Goal: Task Accomplishment & Management: Use online tool/utility

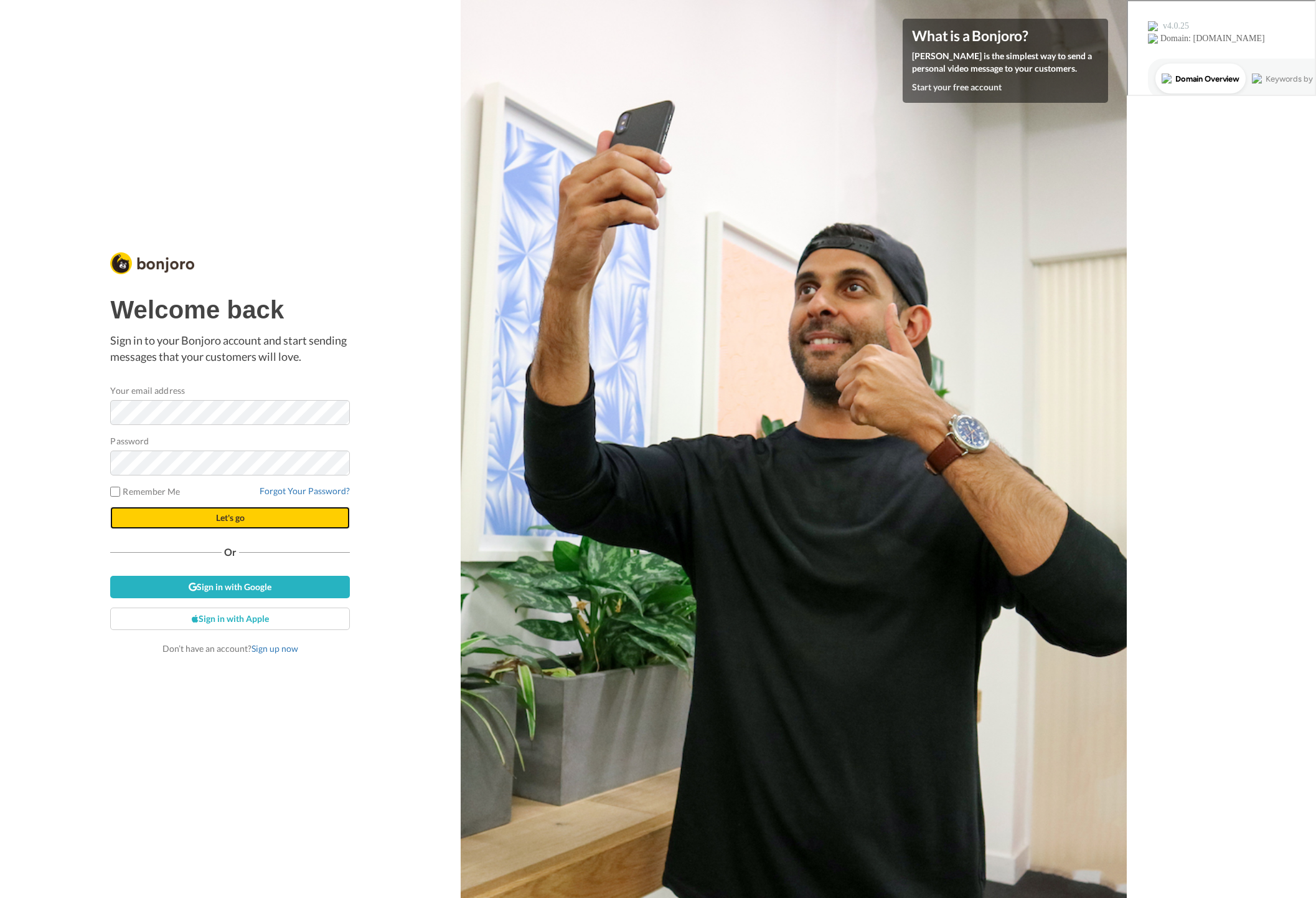
click at [210, 517] on button "Let's go" at bounding box center [229, 517] width 240 height 22
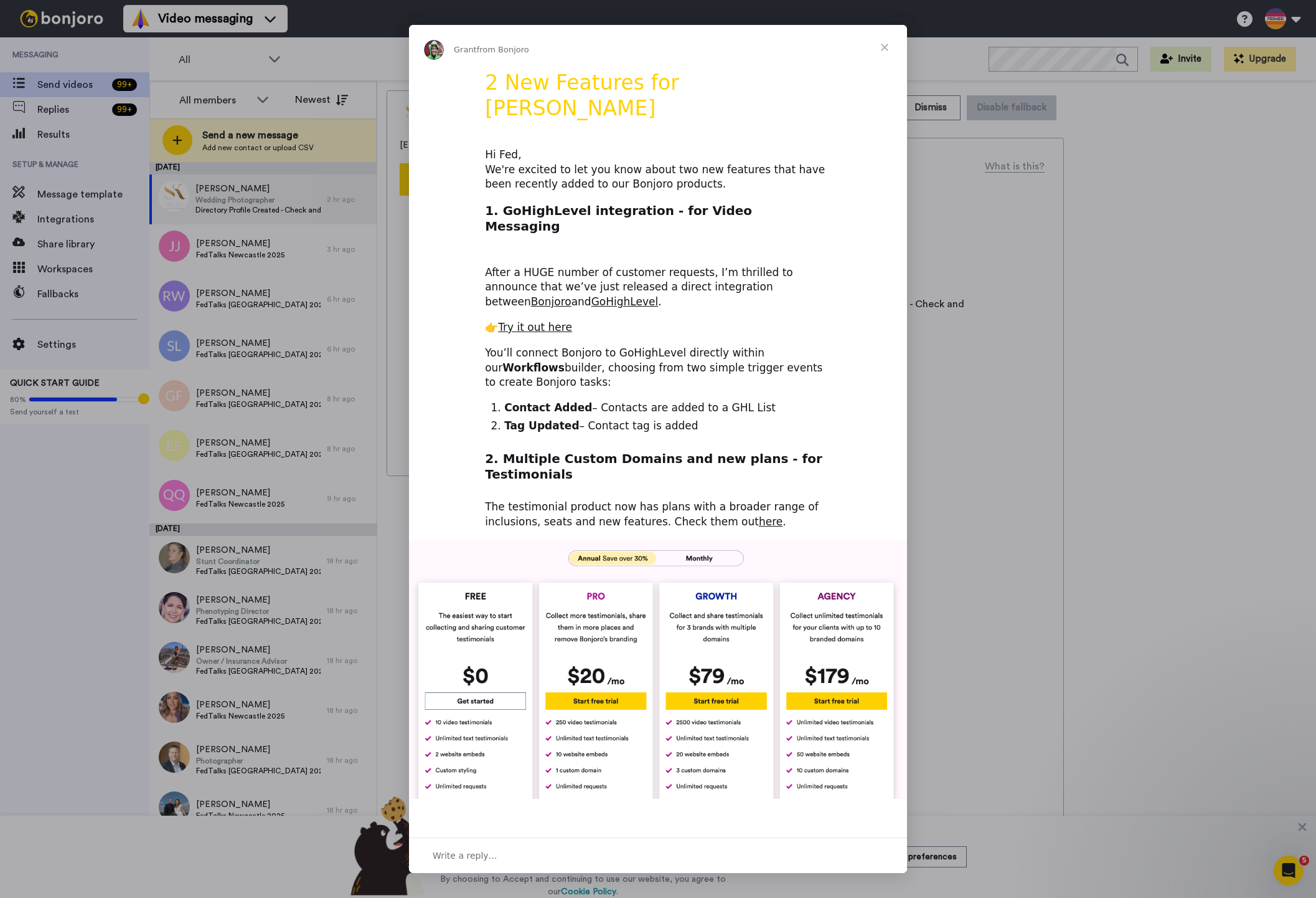
click at [886, 48] on span "Close" at bounding box center [884, 47] width 45 height 45
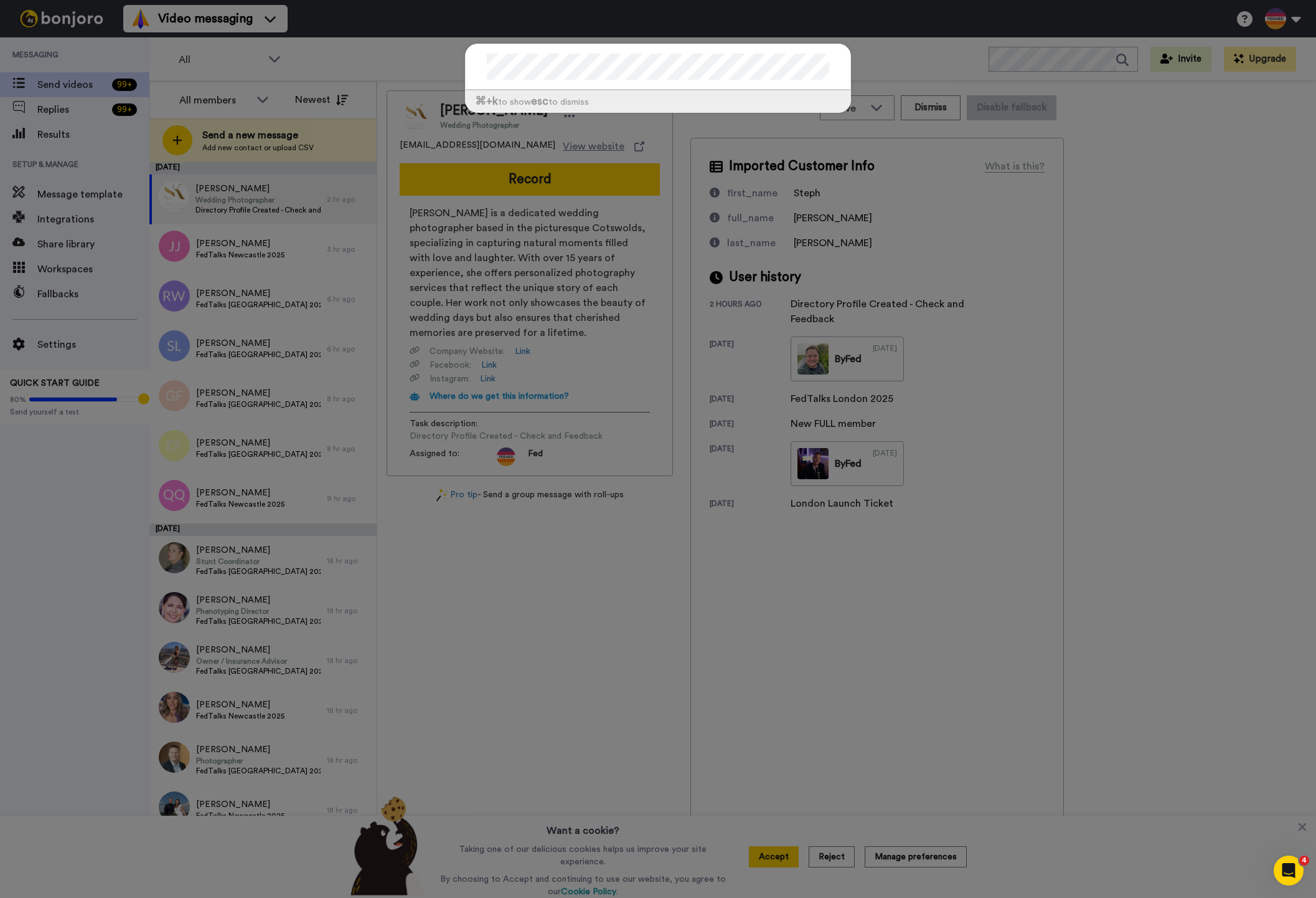
click at [629, 241] on div "⌘ +k to show esc to dismiss" at bounding box center [658, 449] width 1316 height 898
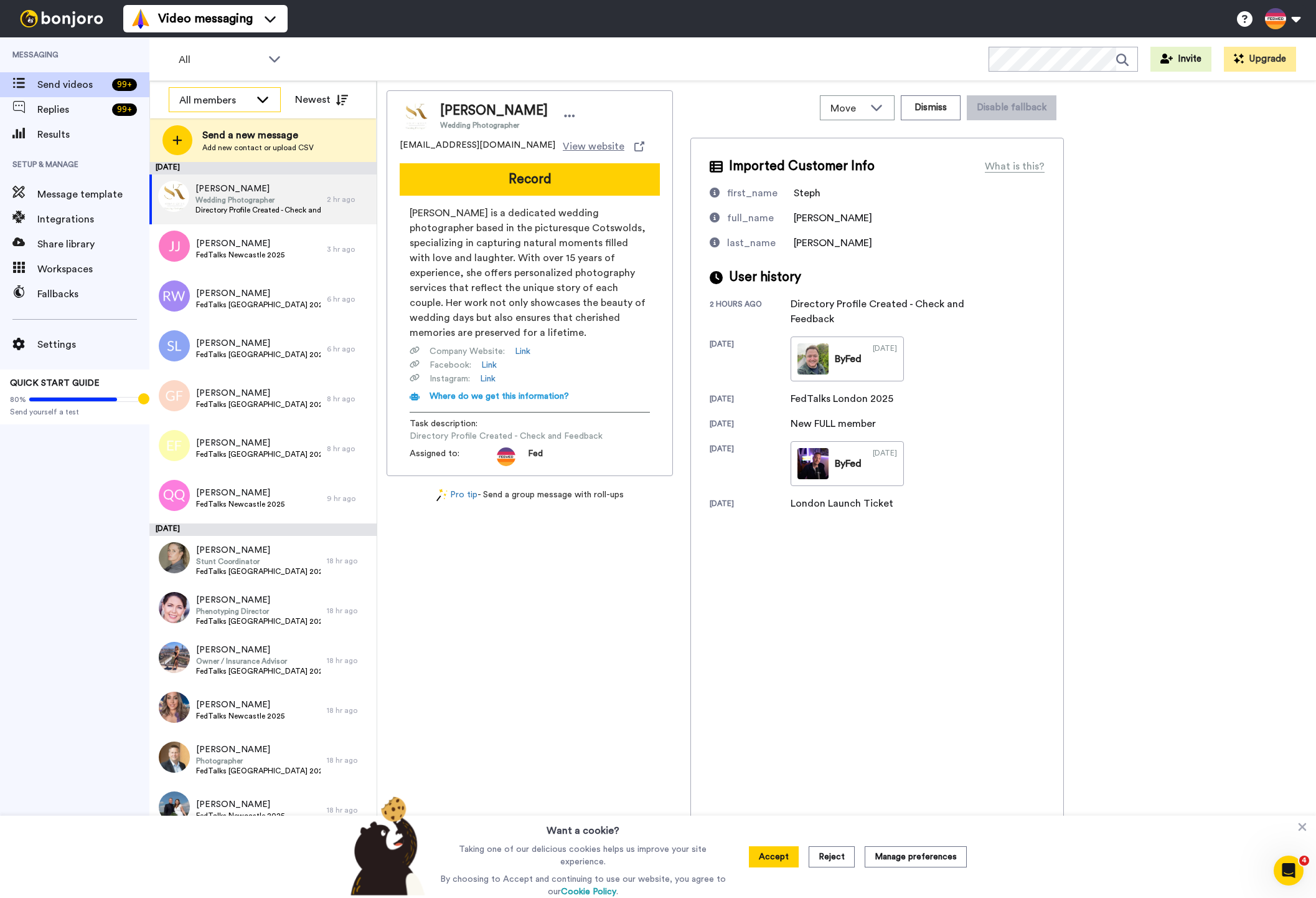
click at [267, 99] on icon at bounding box center [263, 99] width 15 height 13
click at [267, 99] on icon at bounding box center [263, 98] width 11 height 6
click at [335, 97] on icon at bounding box center [342, 100] width 13 height 10
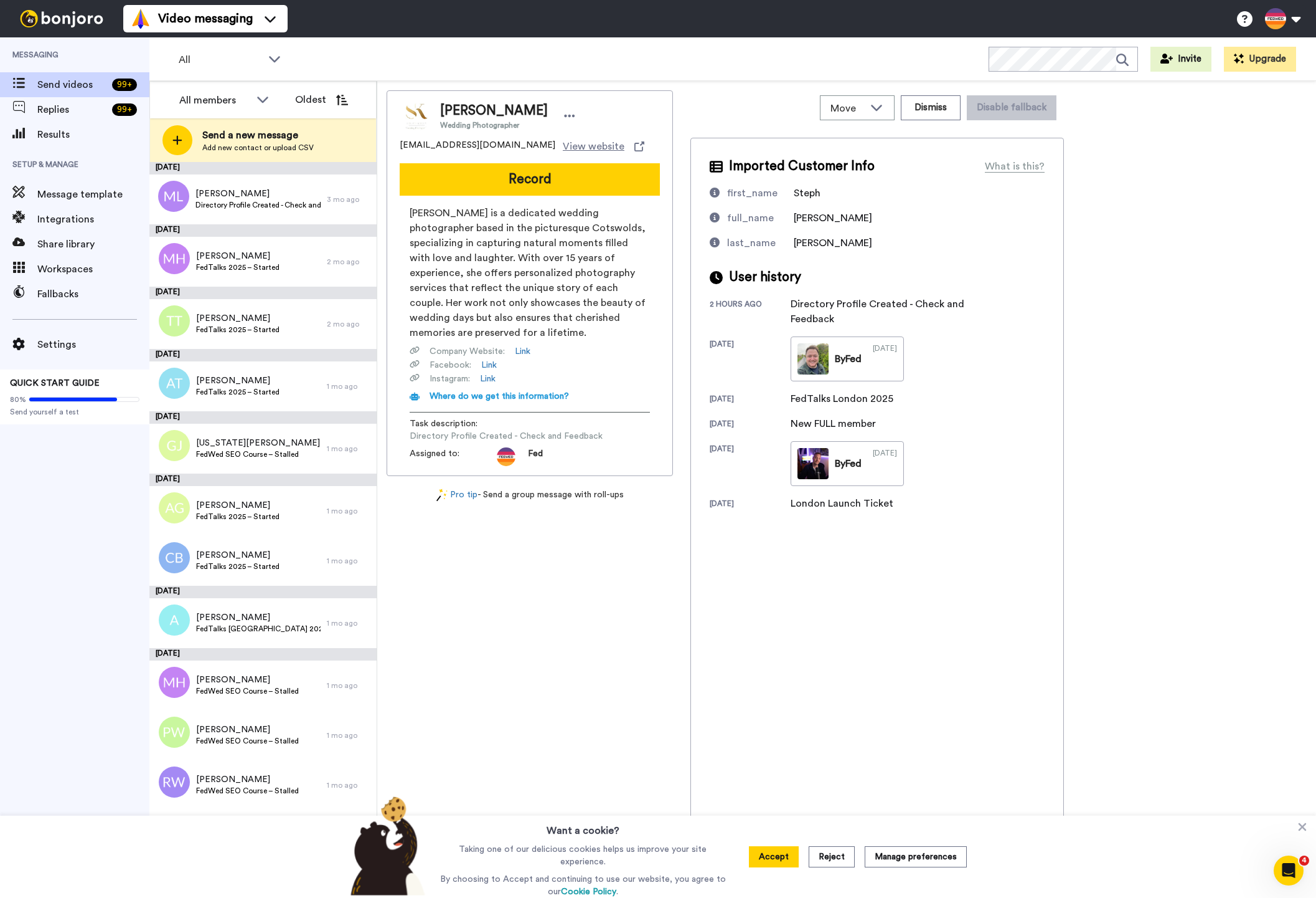
click at [335, 97] on icon at bounding box center [342, 100] width 13 height 10
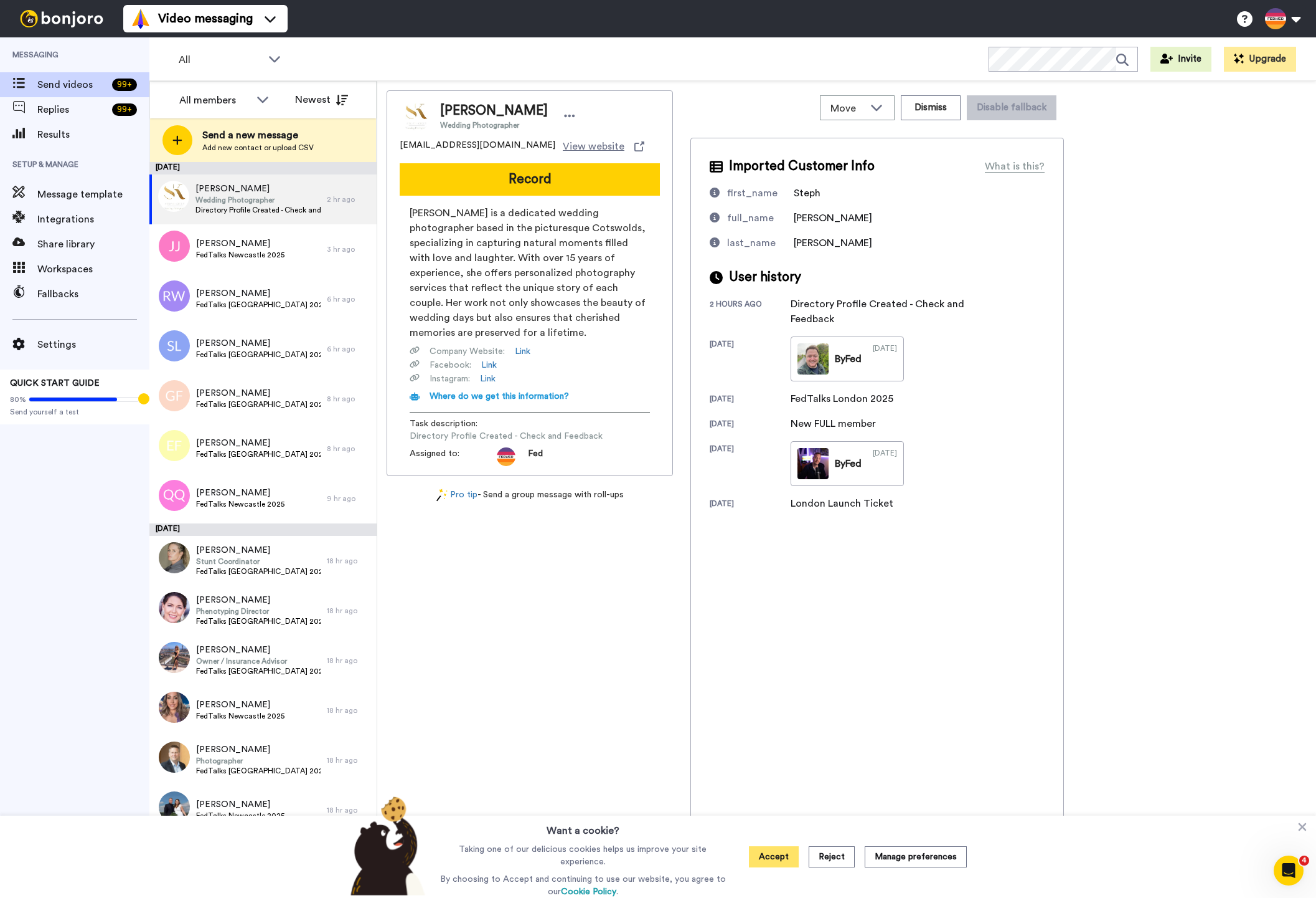
click at [769, 858] on button "Accept" at bounding box center [773, 856] width 50 height 21
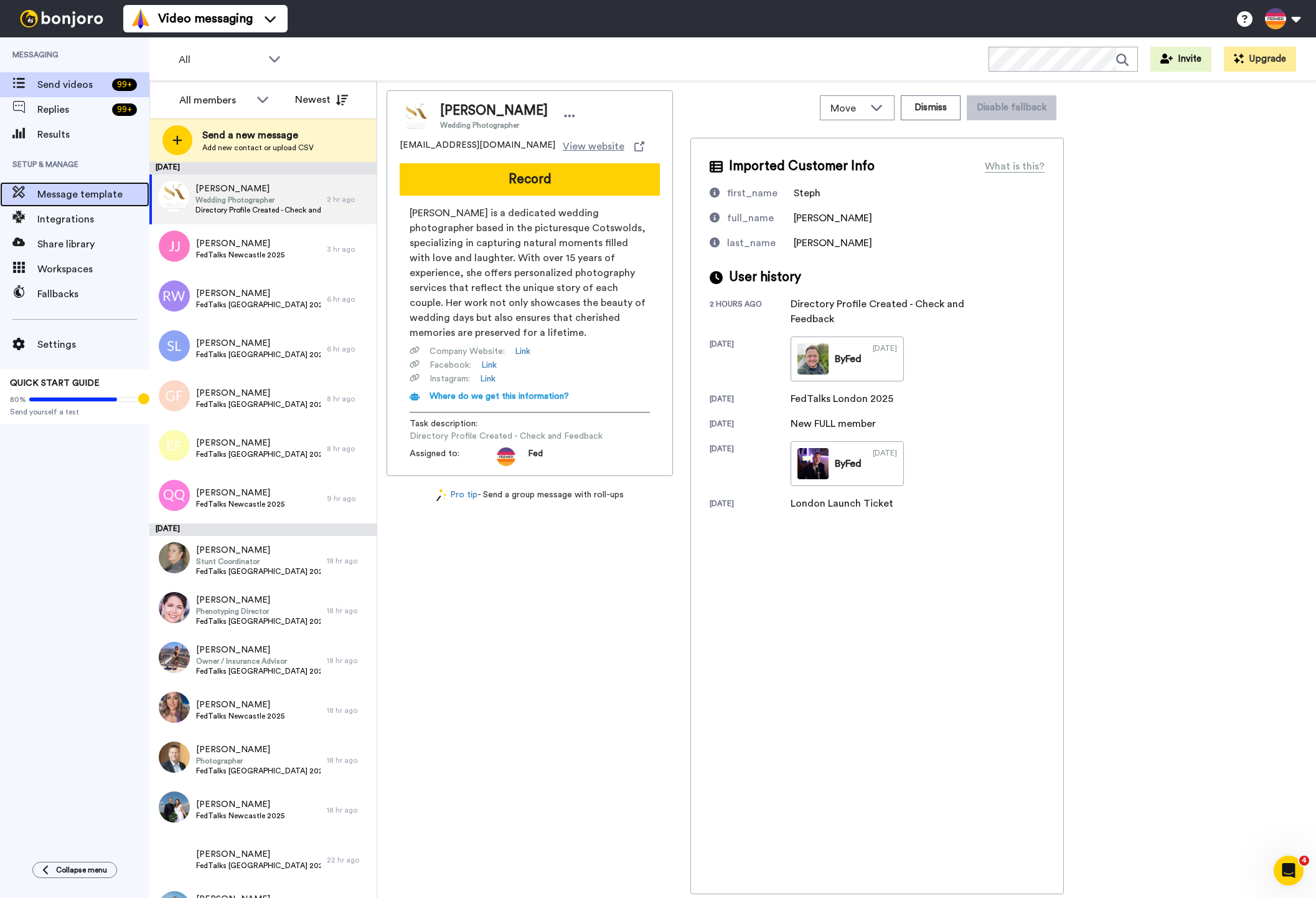
click at [74, 191] on span "Message template" at bounding box center [93, 194] width 112 height 15
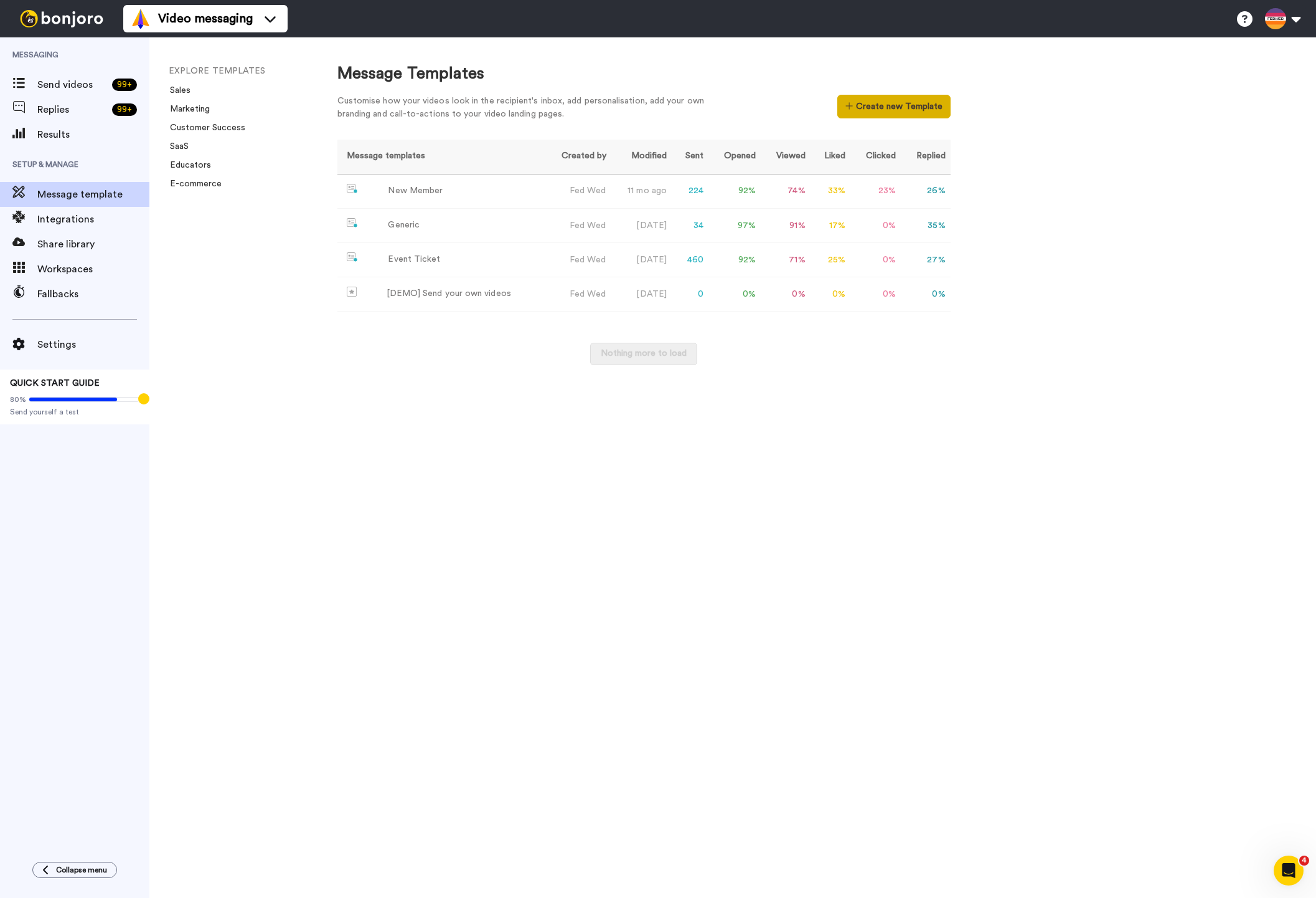
click at [853, 112] on button "Create new Template" at bounding box center [894, 107] width 113 height 24
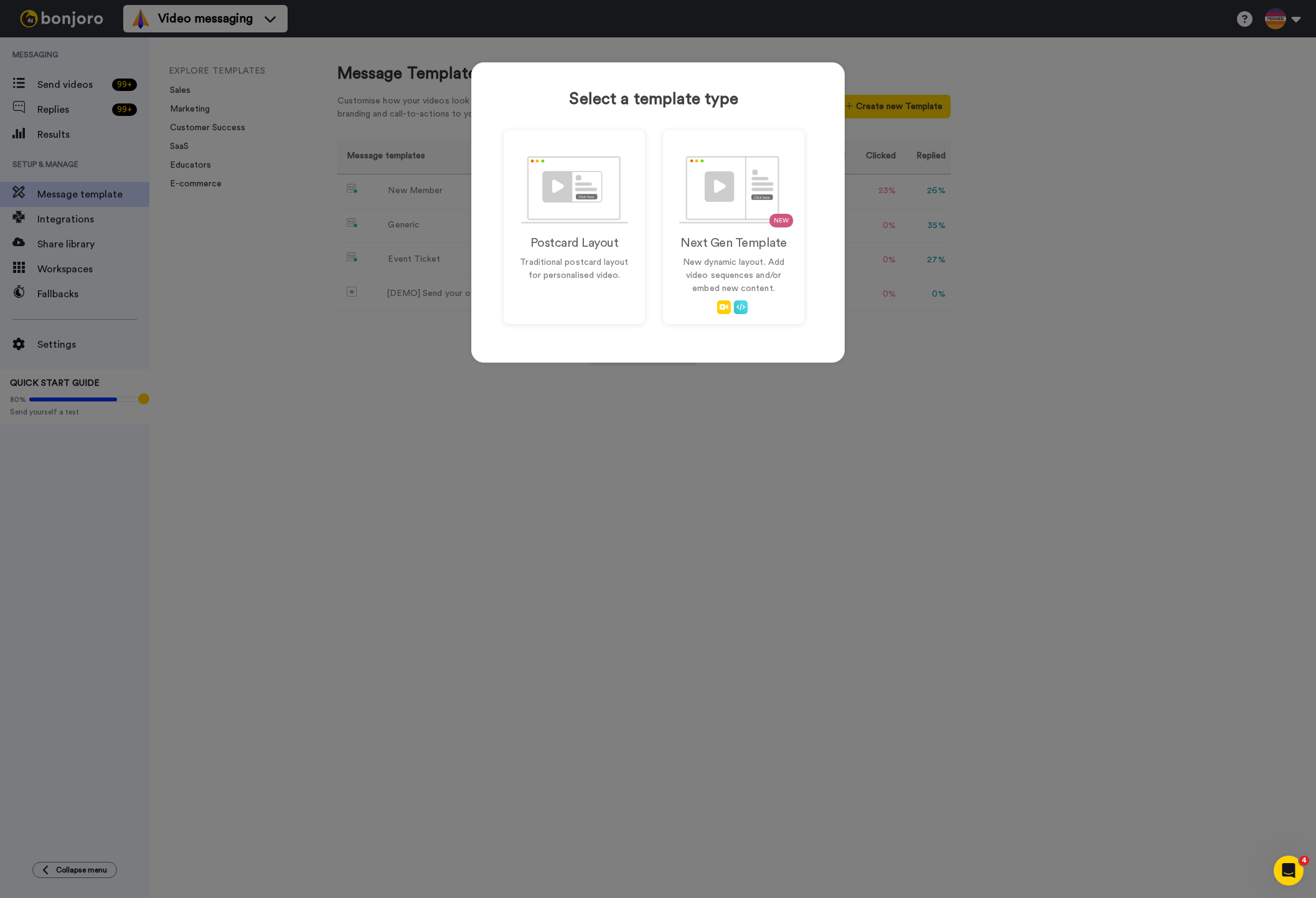
click at [1245, 257] on div "Select a template type Postcard Layout Traditional postcard layout for personal…" at bounding box center [658, 449] width 1316 height 898
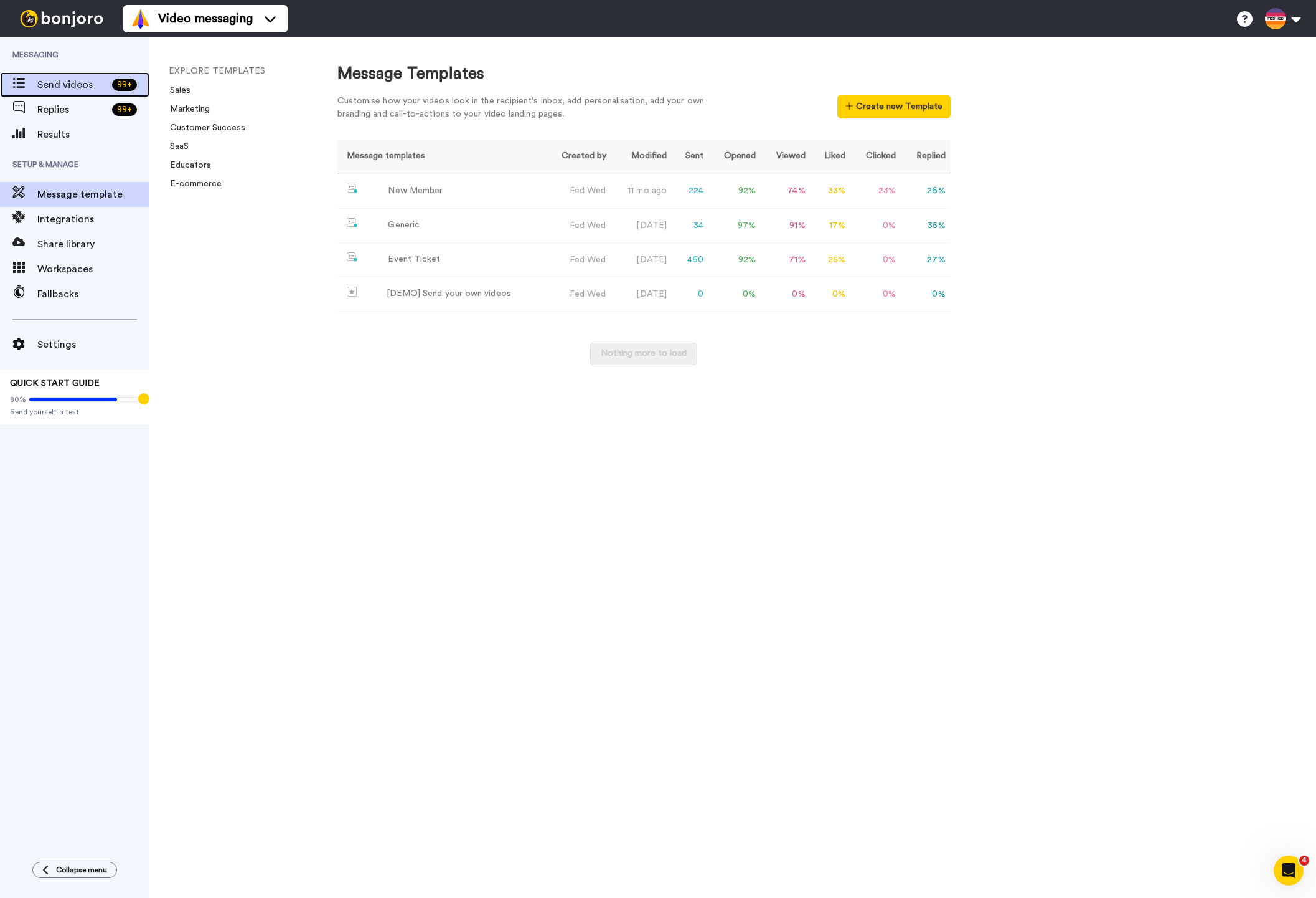
click at [68, 85] on span "Send videos" at bounding box center [72, 85] width 70 height 15
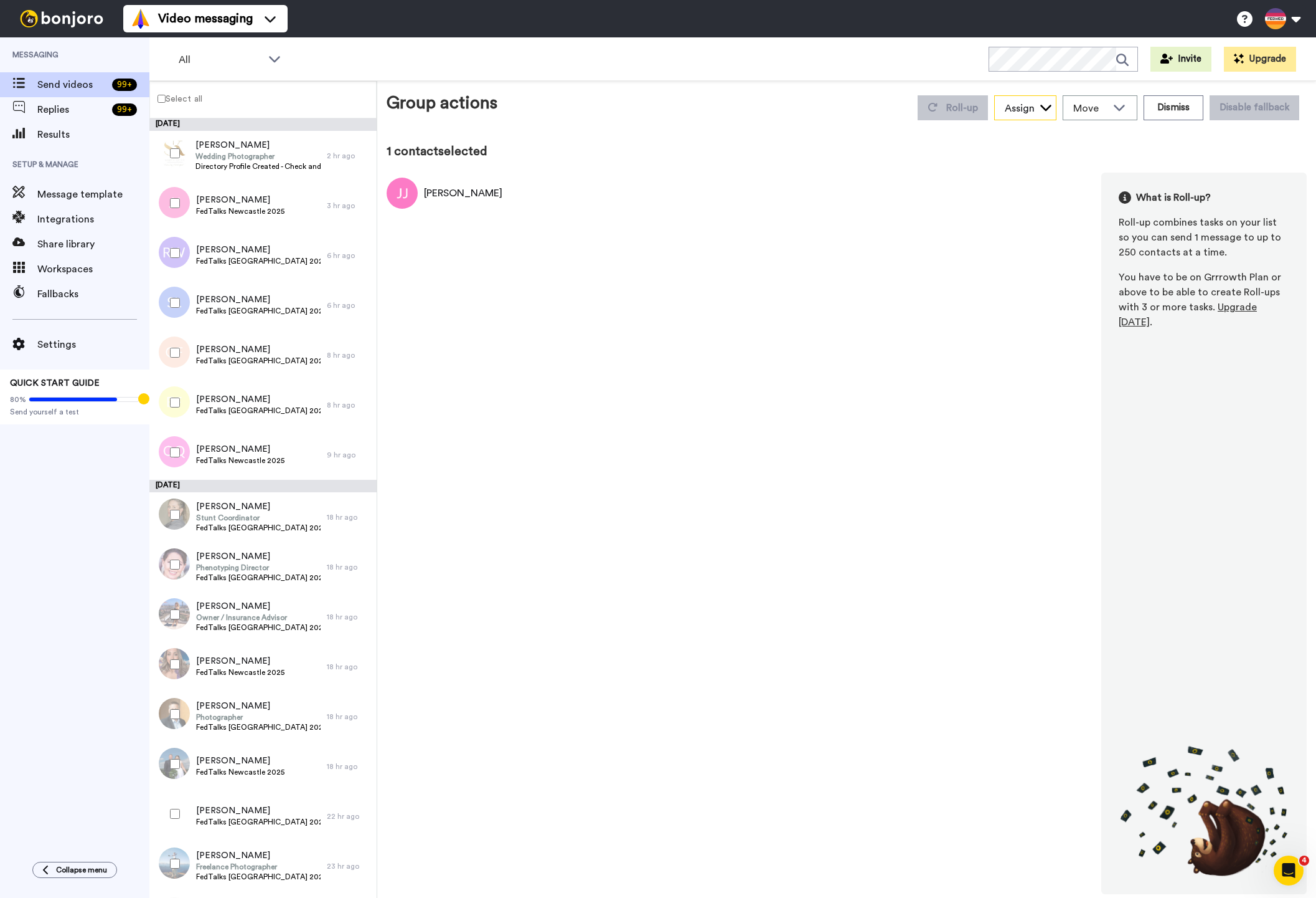
click at [1046, 104] on icon at bounding box center [1046, 108] width 13 height 13
click at [1053, 113] on icon at bounding box center [1046, 108] width 13 height 13
click at [1044, 113] on icon at bounding box center [1046, 108] width 13 height 13
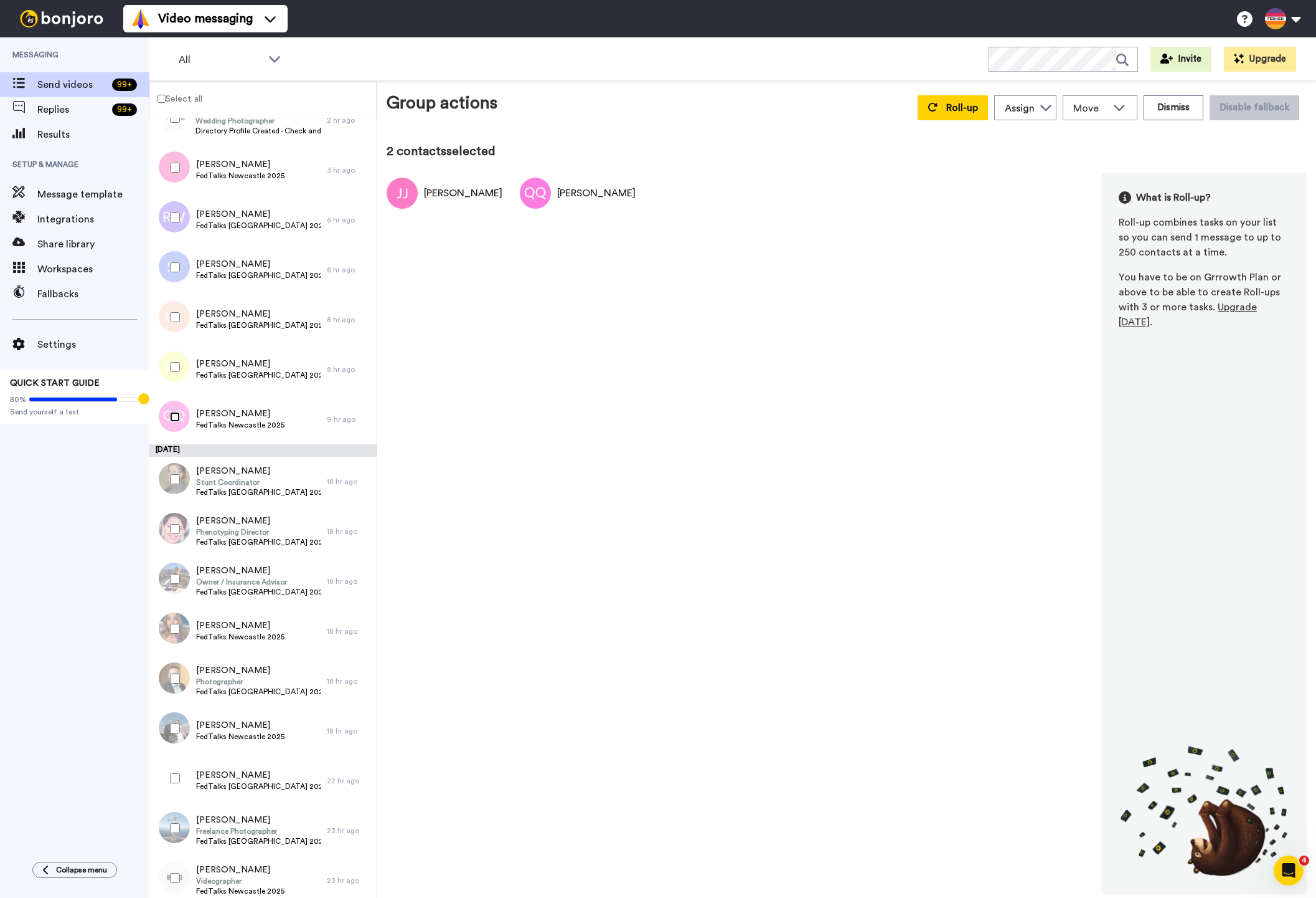
scroll to position [36, 0]
click at [947, 108] on button "Roll-up" at bounding box center [952, 107] width 70 height 25
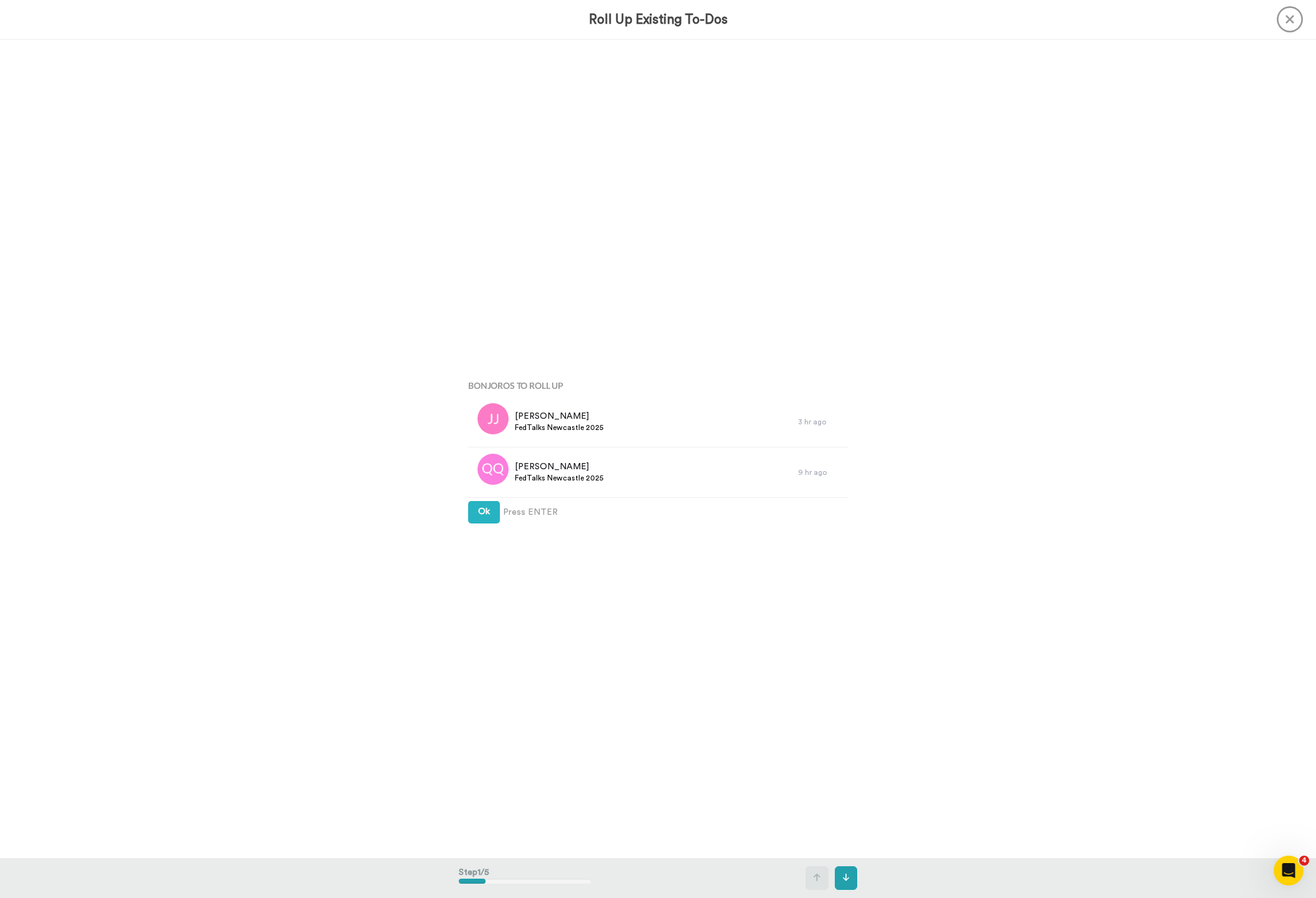
click at [1292, 17] on icon at bounding box center [1290, 19] width 26 height 26
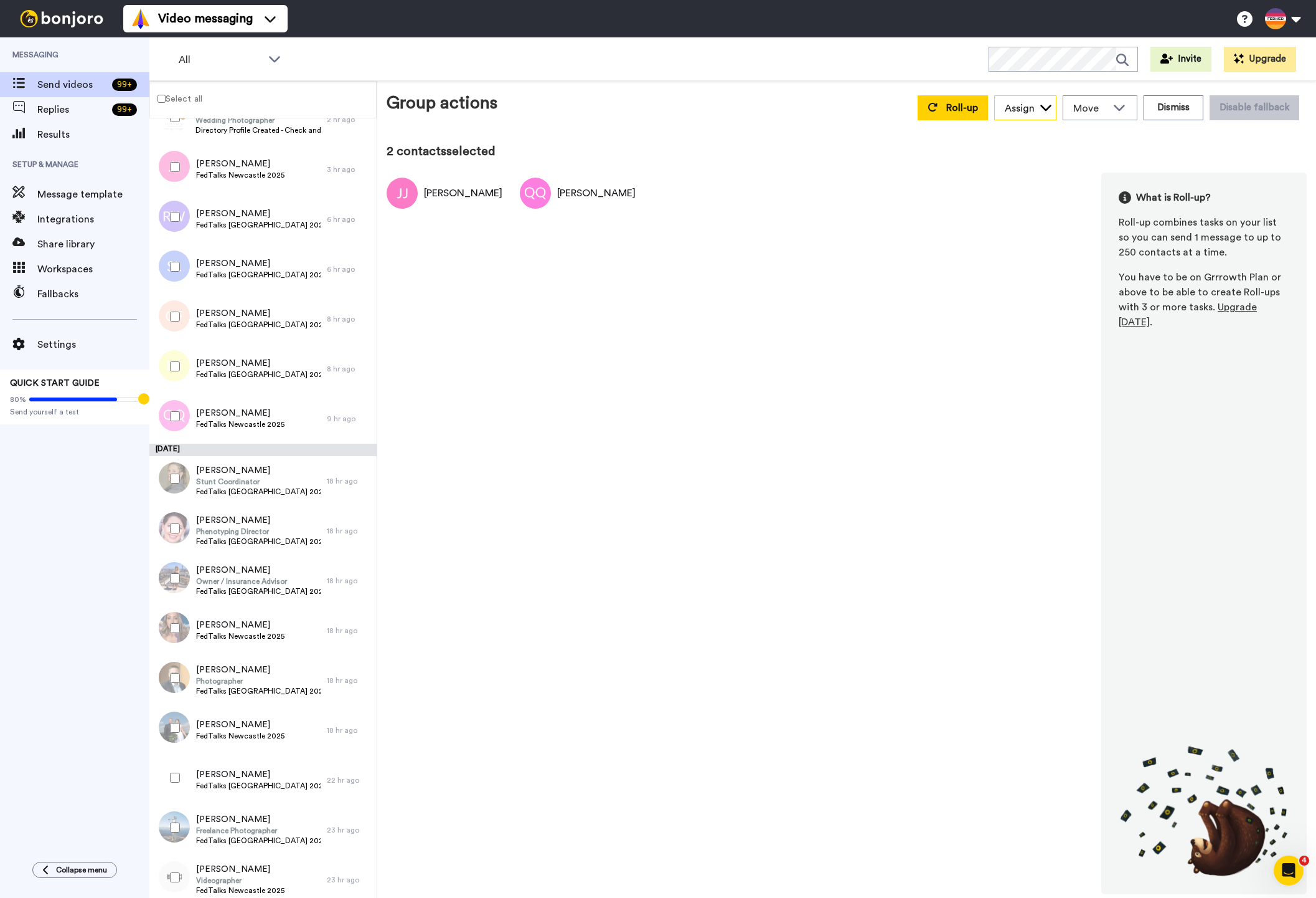
click at [1045, 111] on icon at bounding box center [1046, 108] width 13 height 13
click at [1046, 104] on icon at bounding box center [1046, 108] width 13 height 13
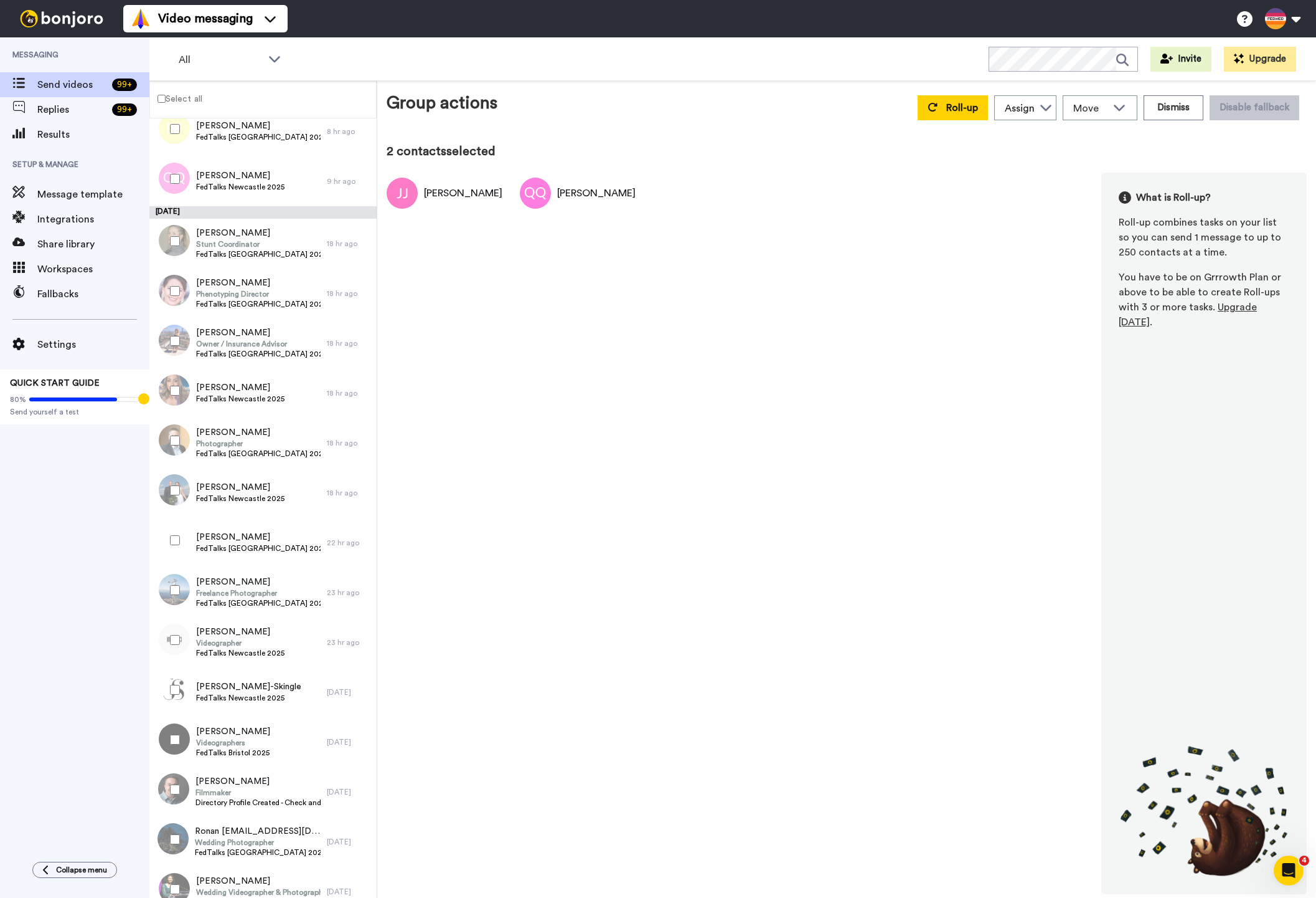
scroll to position [274, 0]
drag, startPoint x: 671, startPoint y: 195, endPoint x: 741, endPoint y: 194, distance: 70.0
click at [741, 194] on div "Jess Johanssen Quinnie Quinn Mayra Ratnadi What is Roll-up? Roll-up combines ta…" at bounding box center [847, 533] width 921 height 722
copy div "[PERSON_NAME]"
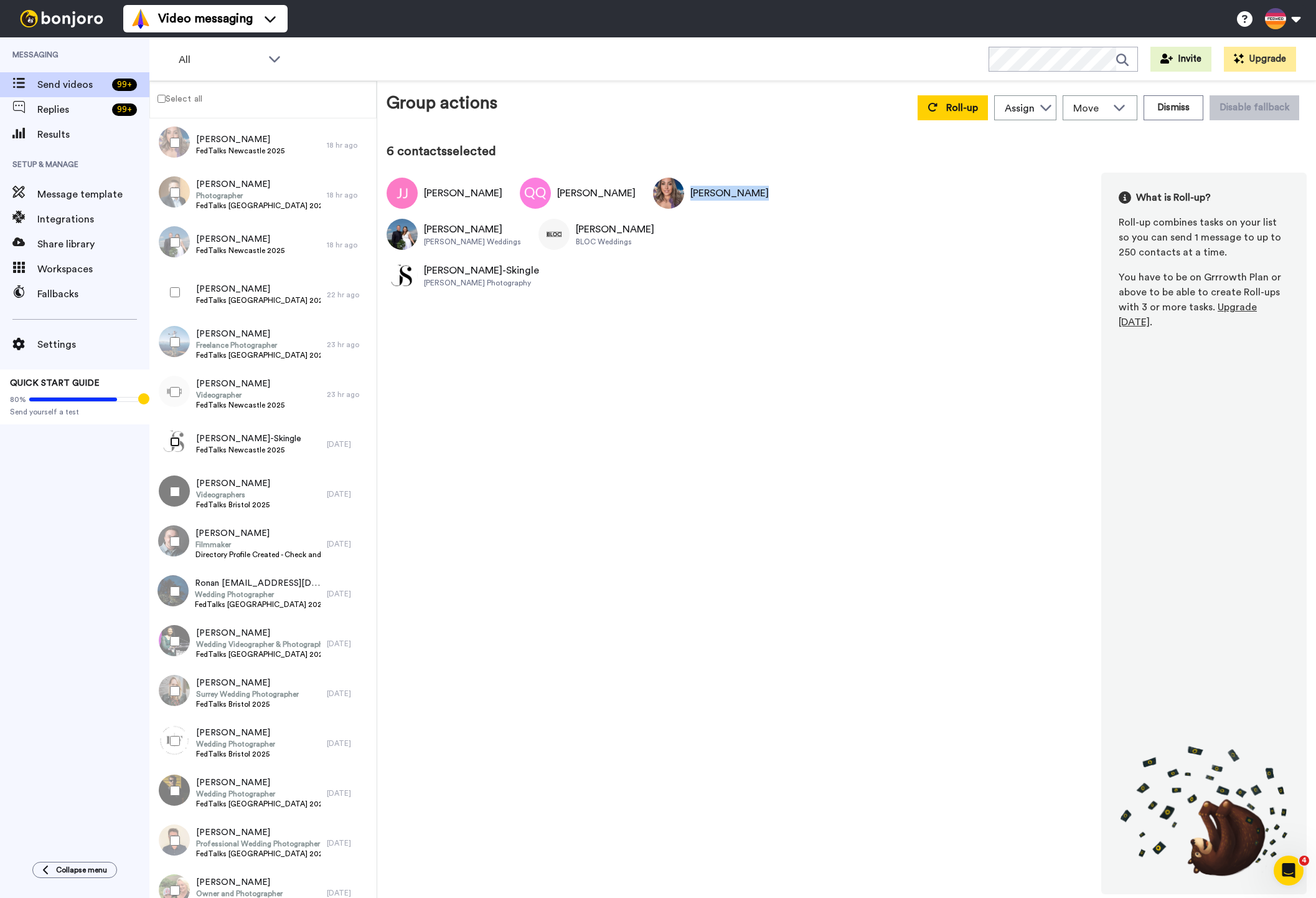
scroll to position [524, 0]
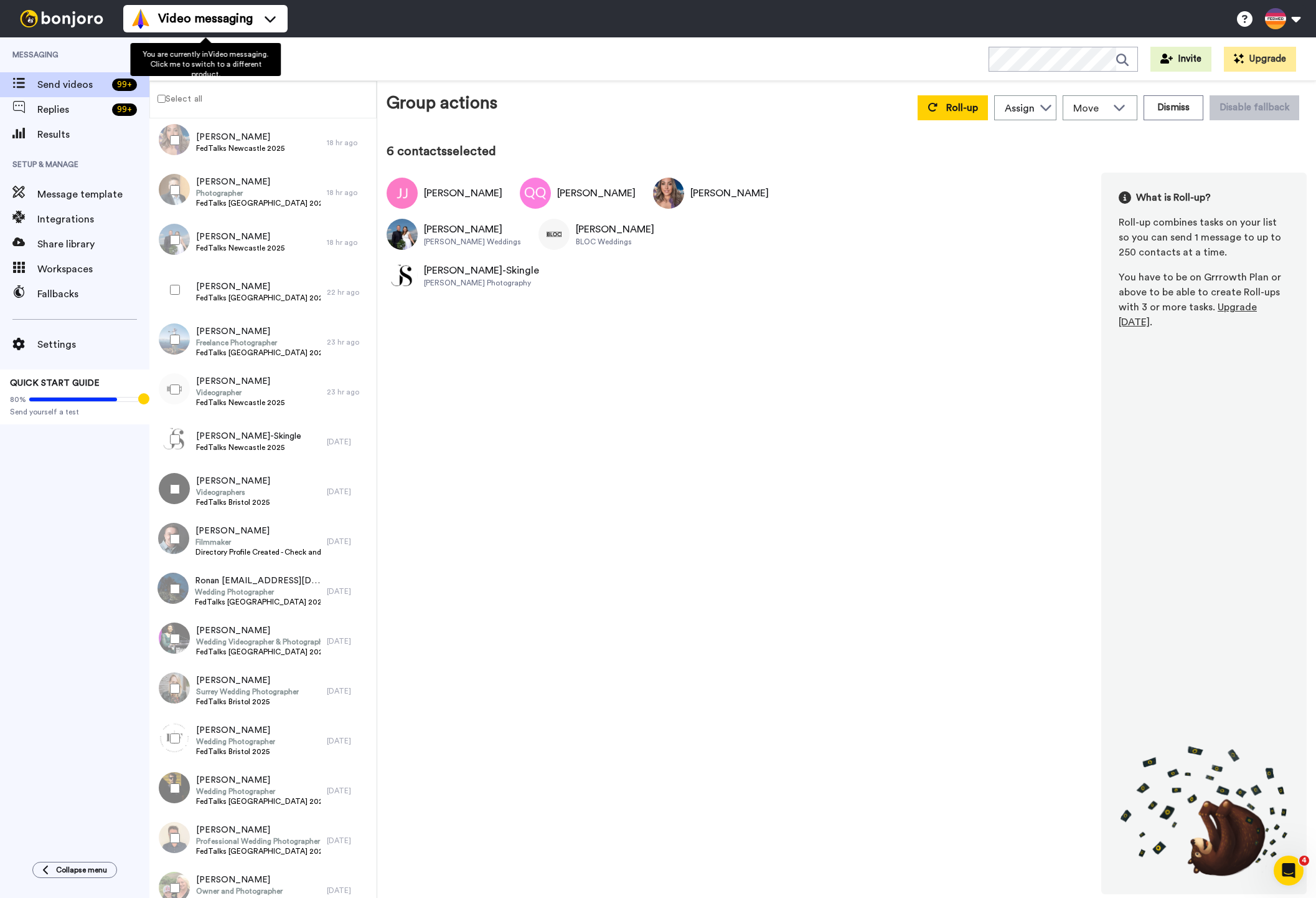
click at [267, 47] on div "You are currently in Video messaging . Click me to switch to a different produc…" at bounding box center [206, 59] width 151 height 33
click at [329, 54] on div "All WORKSPACES View all All Default Task List + Add a new workspace Invite Upgr…" at bounding box center [732, 59] width 1167 height 44
click at [274, 59] on icon at bounding box center [274, 59] width 15 height 13
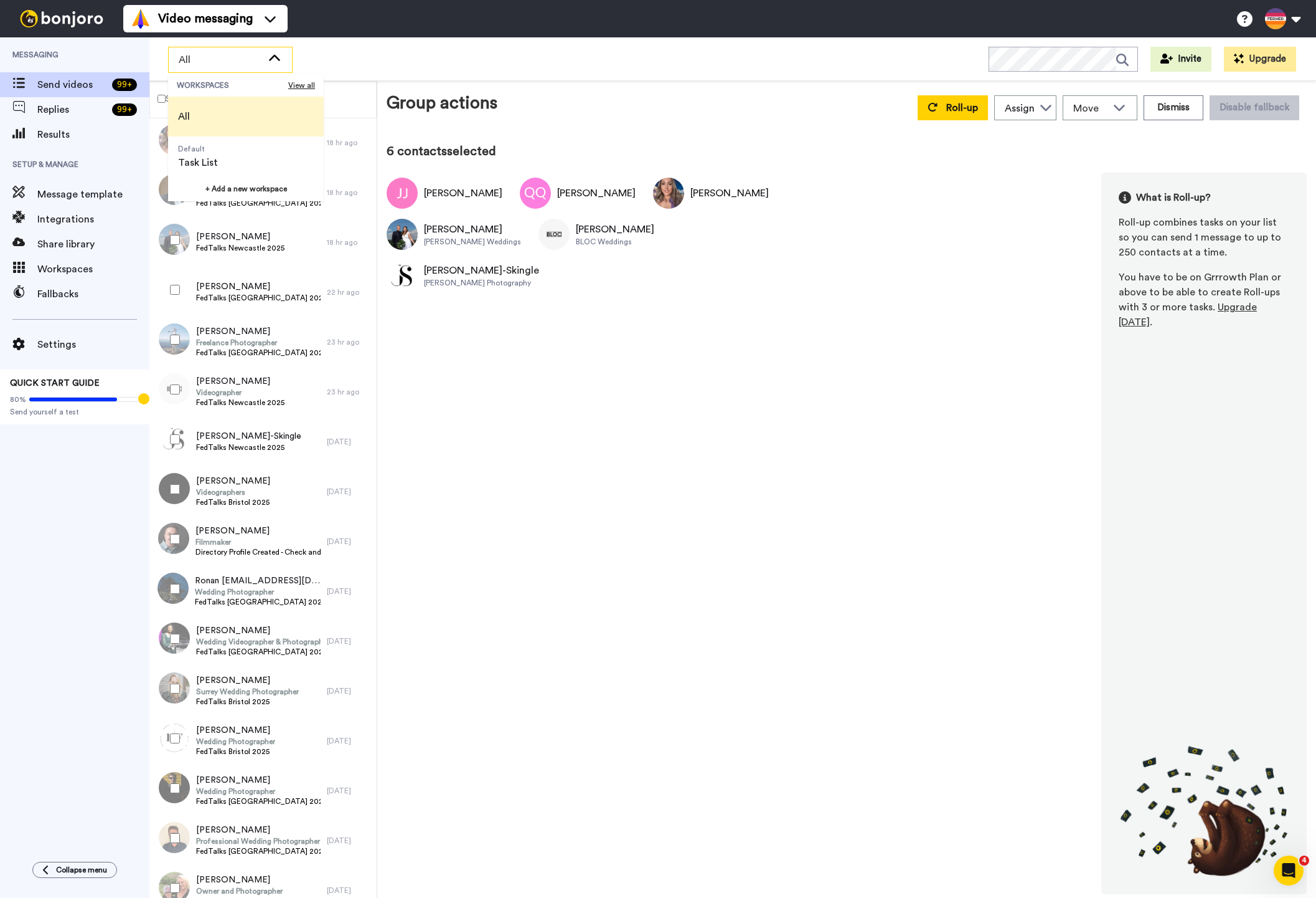
click at [276, 63] on icon at bounding box center [274, 59] width 15 height 13
click at [320, 110] on div "Select all" at bounding box center [263, 99] width 227 height 37
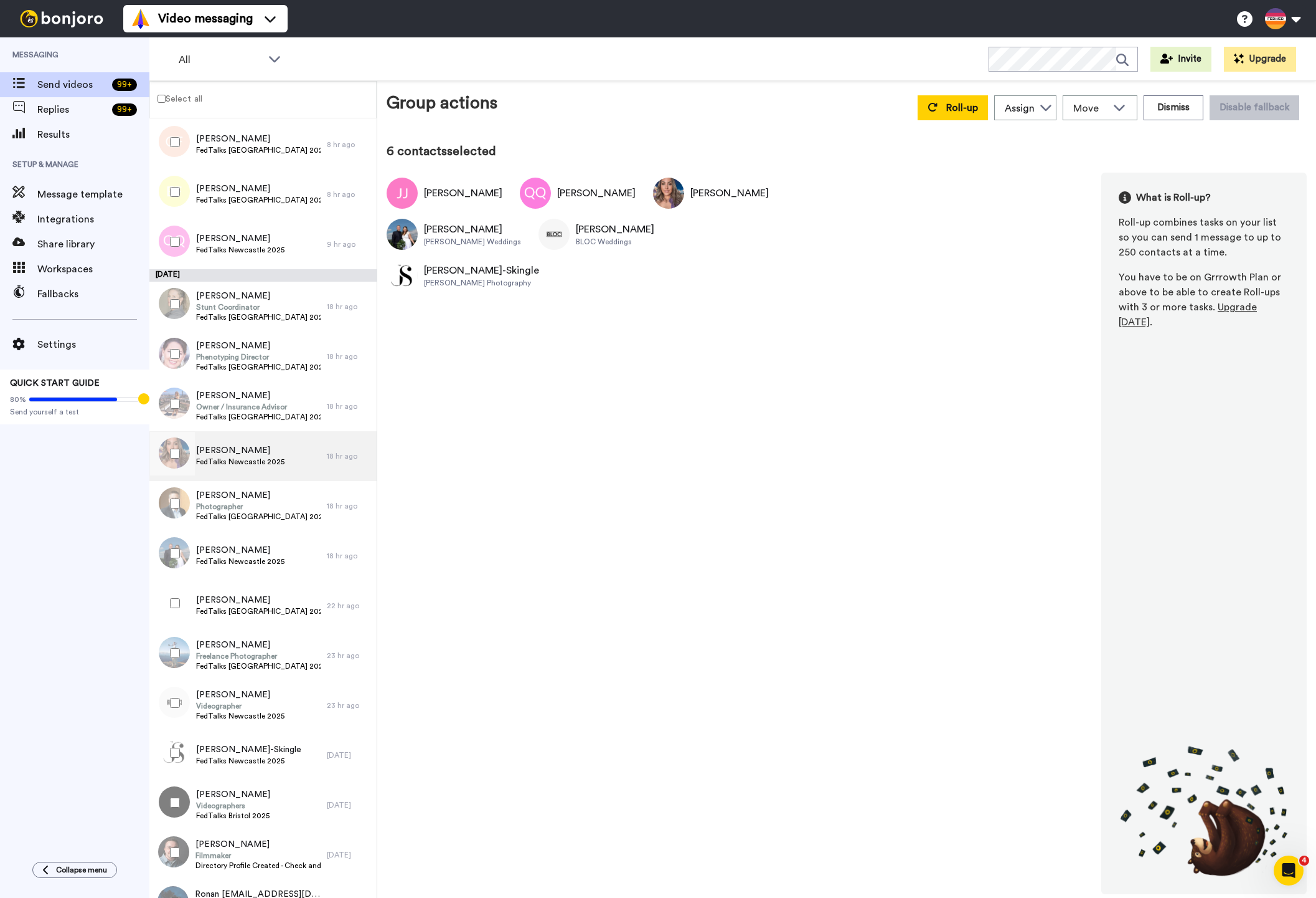
scroll to position [0, 0]
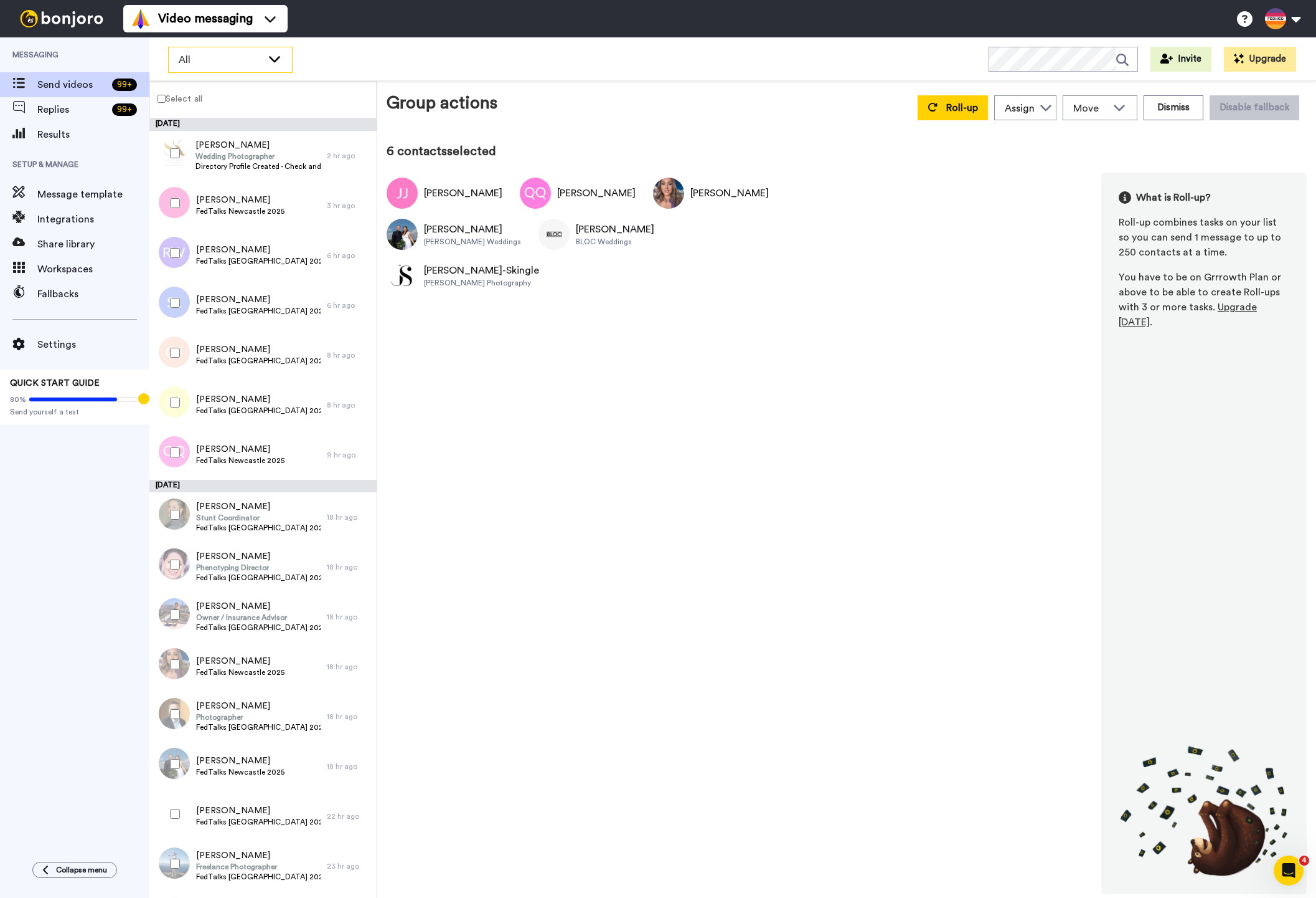
click at [274, 57] on icon at bounding box center [274, 59] width 15 height 13
click at [97, 86] on span "Send videos" at bounding box center [72, 85] width 70 height 15
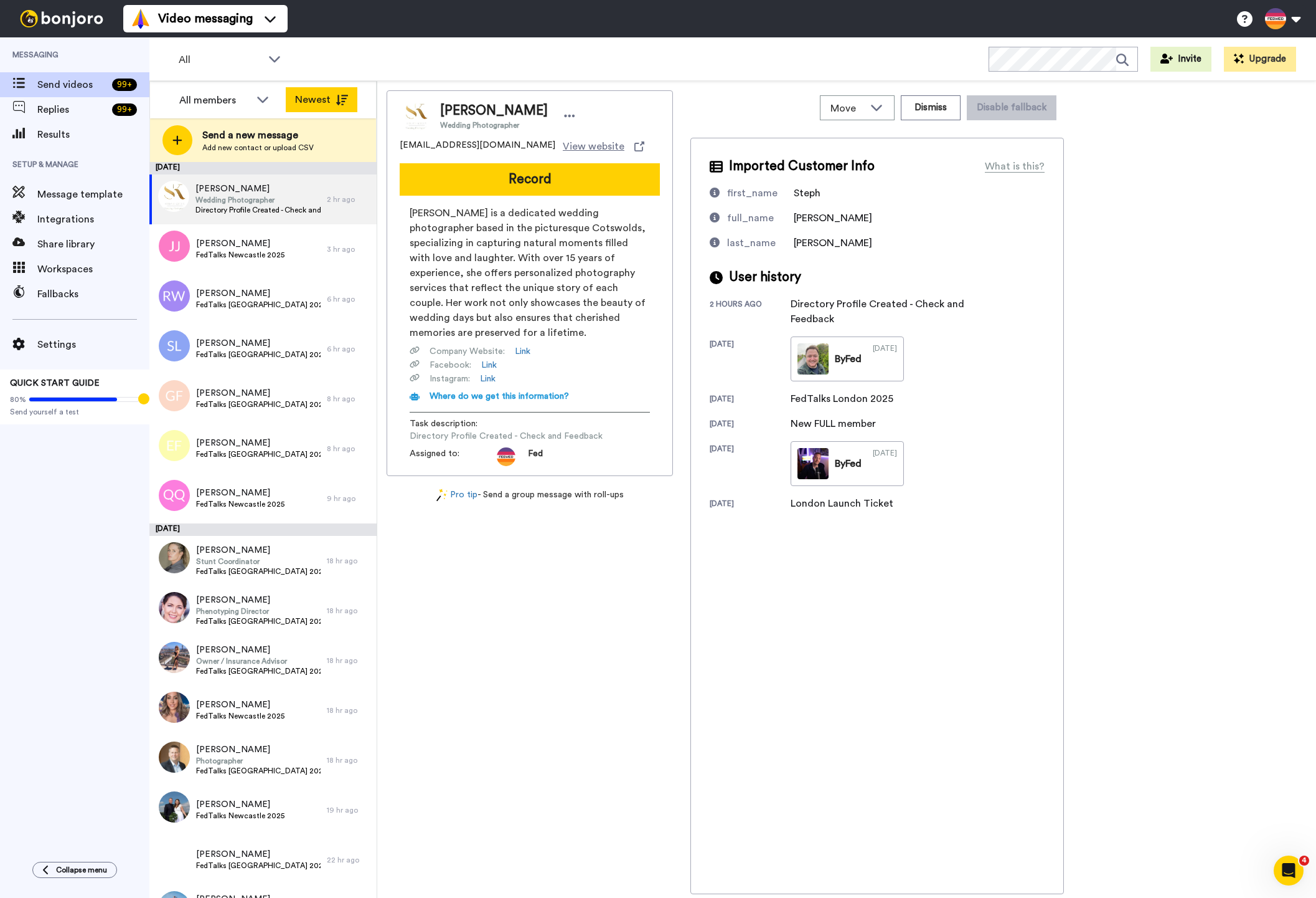
click at [342, 97] on icon at bounding box center [342, 100] width 13 height 10
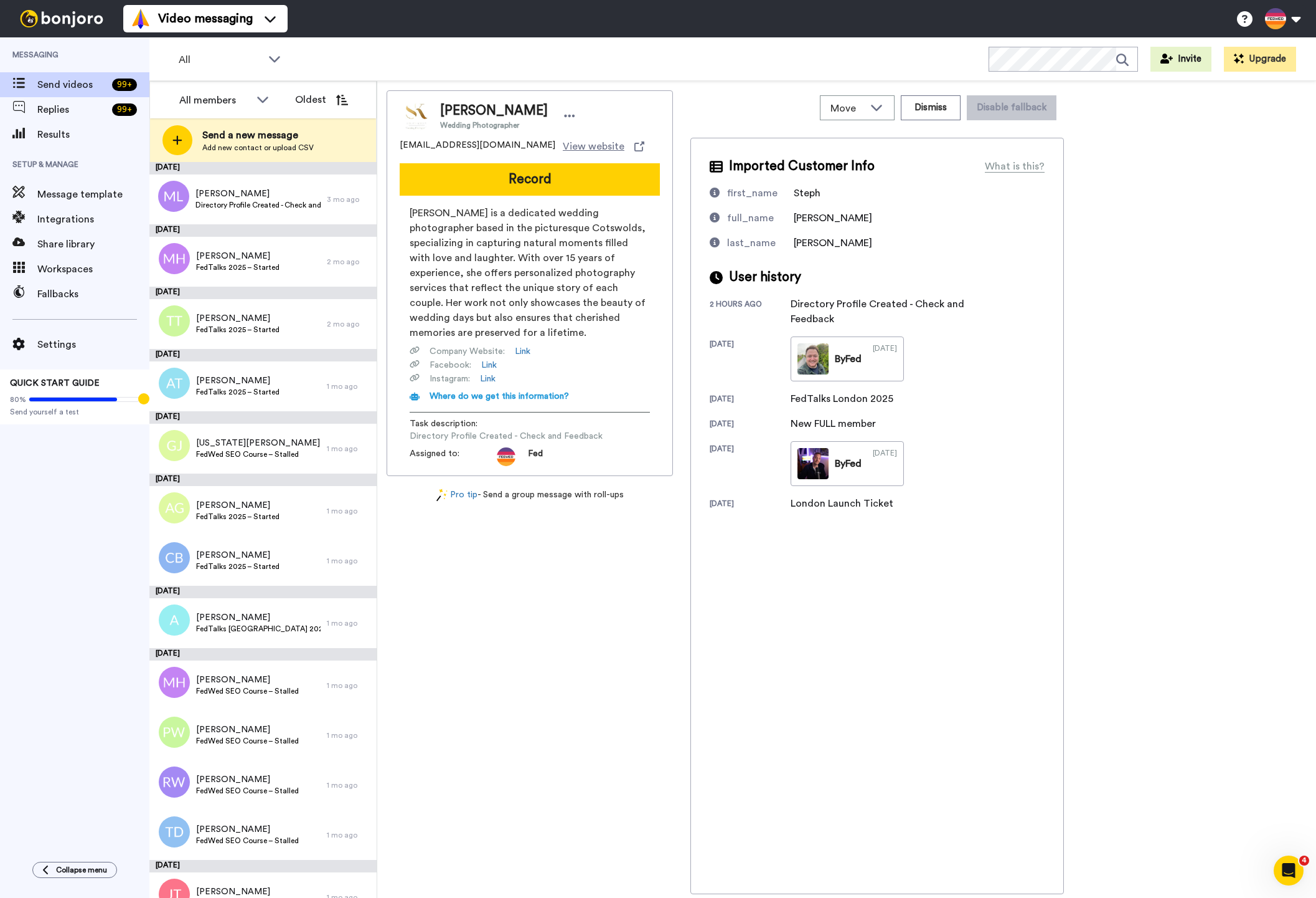
click at [342, 97] on icon at bounding box center [342, 100] width 13 height 10
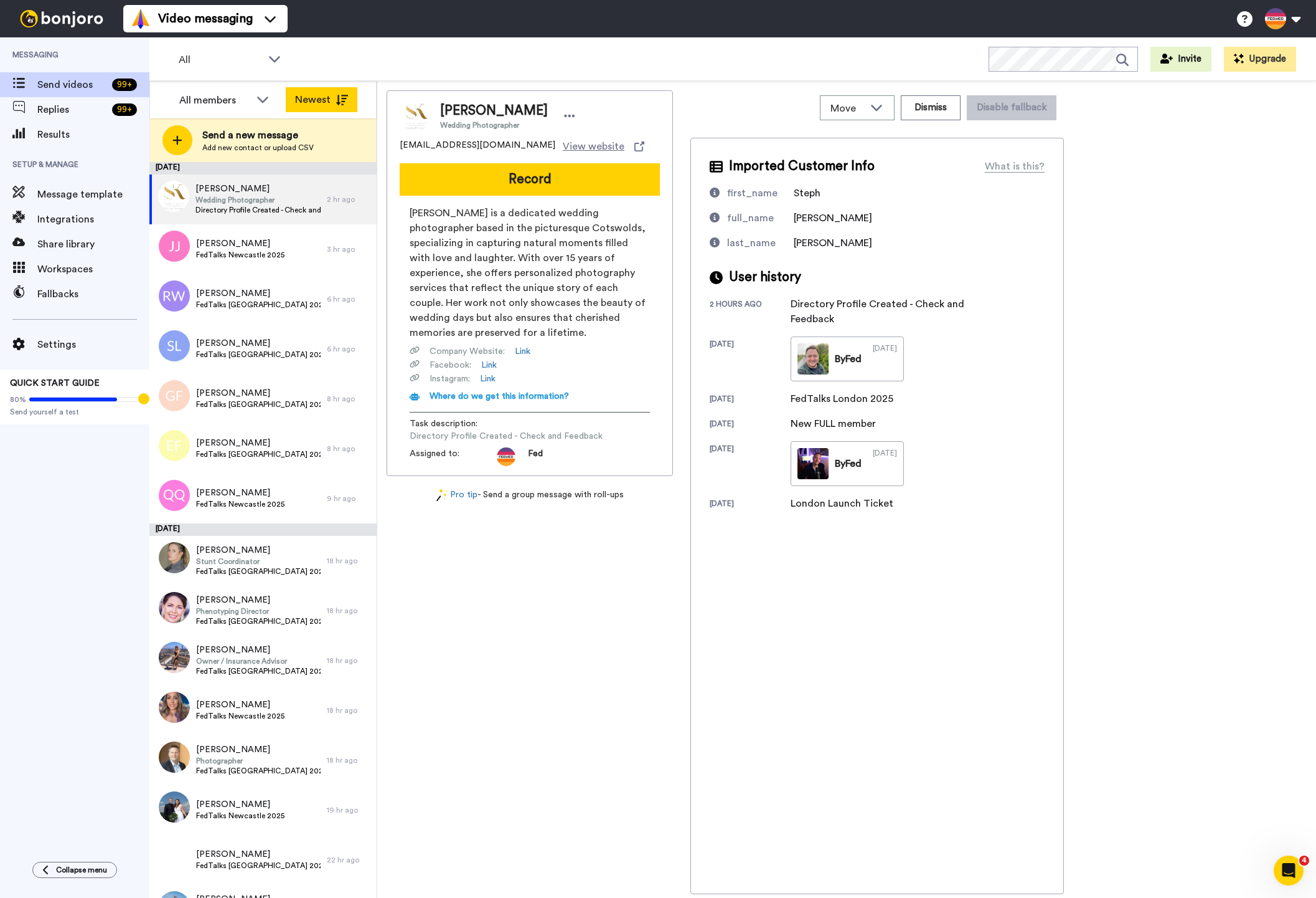
click at [309, 100] on button "Newest" at bounding box center [321, 99] width 72 height 25
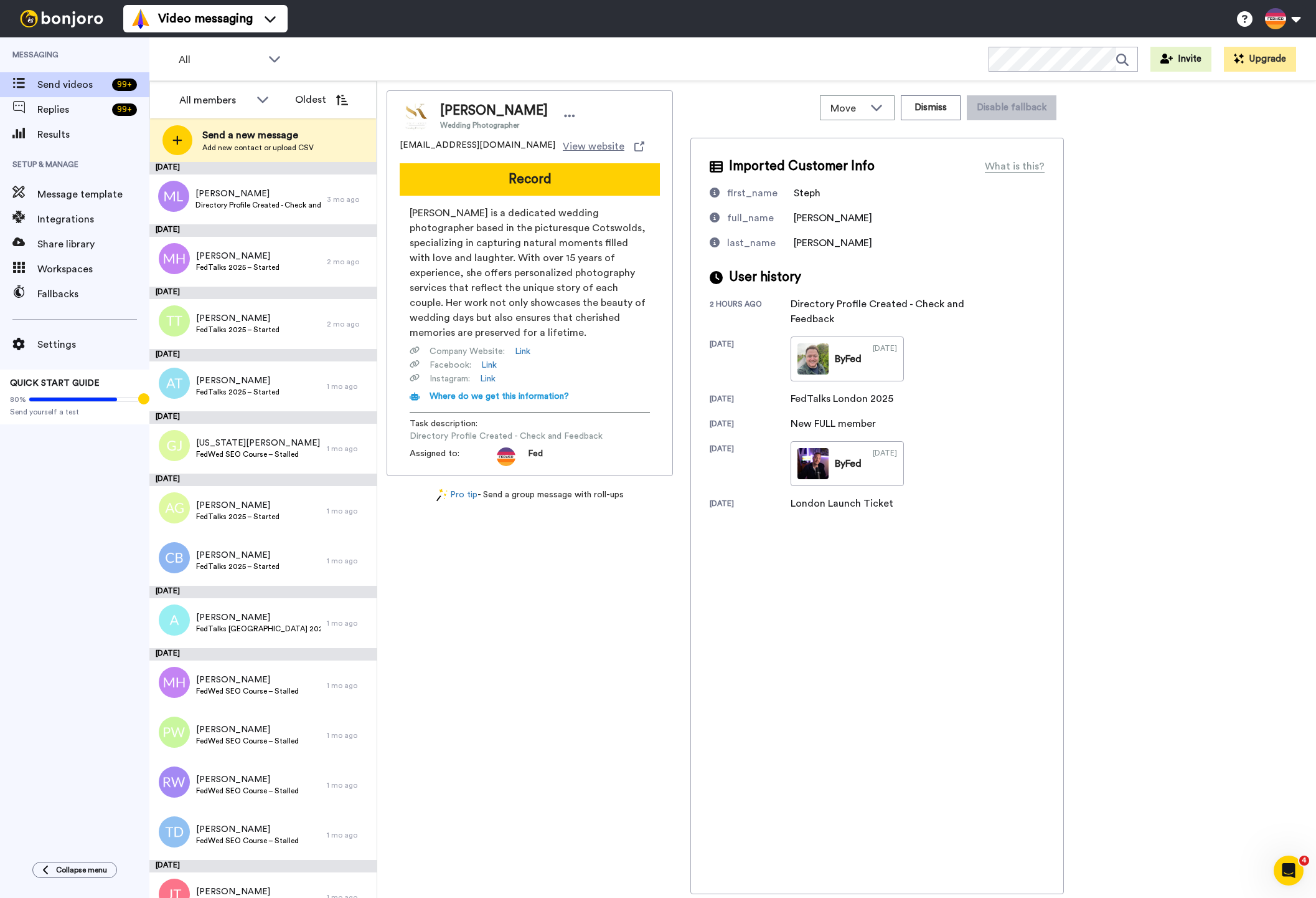
click at [309, 100] on button "Oldest" at bounding box center [321, 99] width 72 height 25
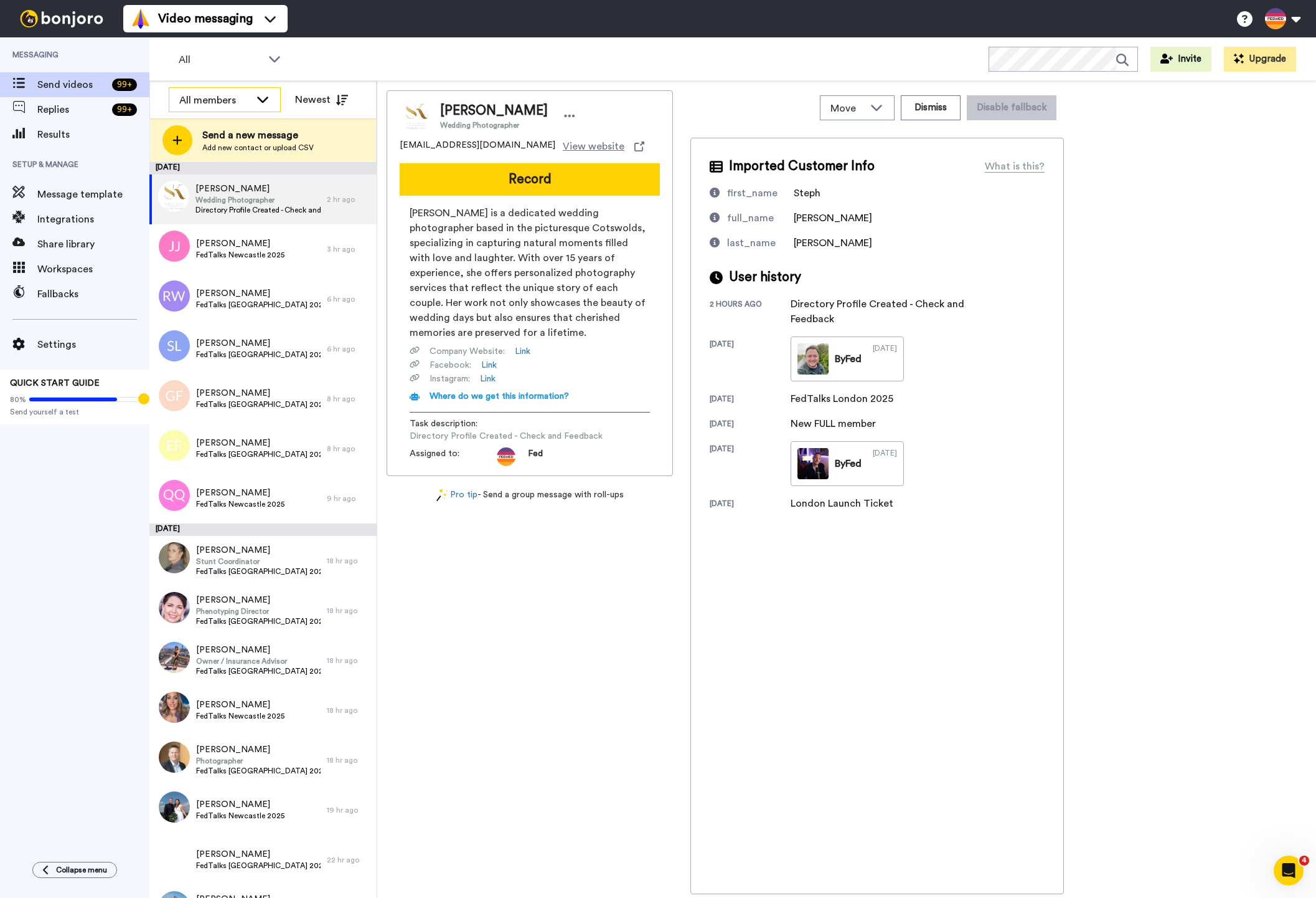
click at [270, 101] on div "All members" at bounding box center [225, 100] width 111 height 25
click at [240, 142] on li "Fed Wed" at bounding box center [225, 146] width 112 height 20
click at [264, 93] on icon at bounding box center [263, 99] width 15 height 13
click at [236, 124] on li "All members" at bounding box center [225, 127] width 112 height 20
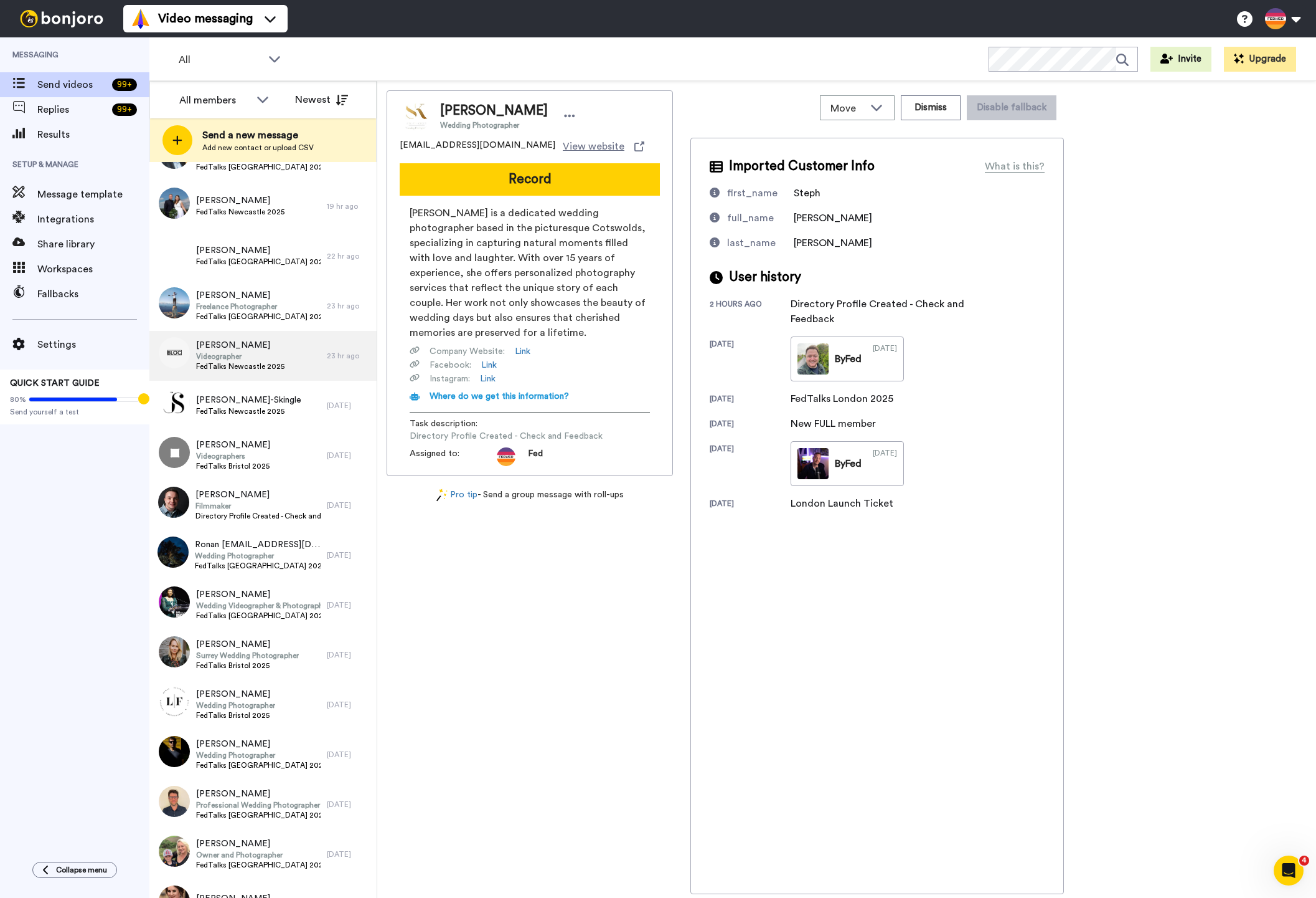
scroll to position [643, 0]
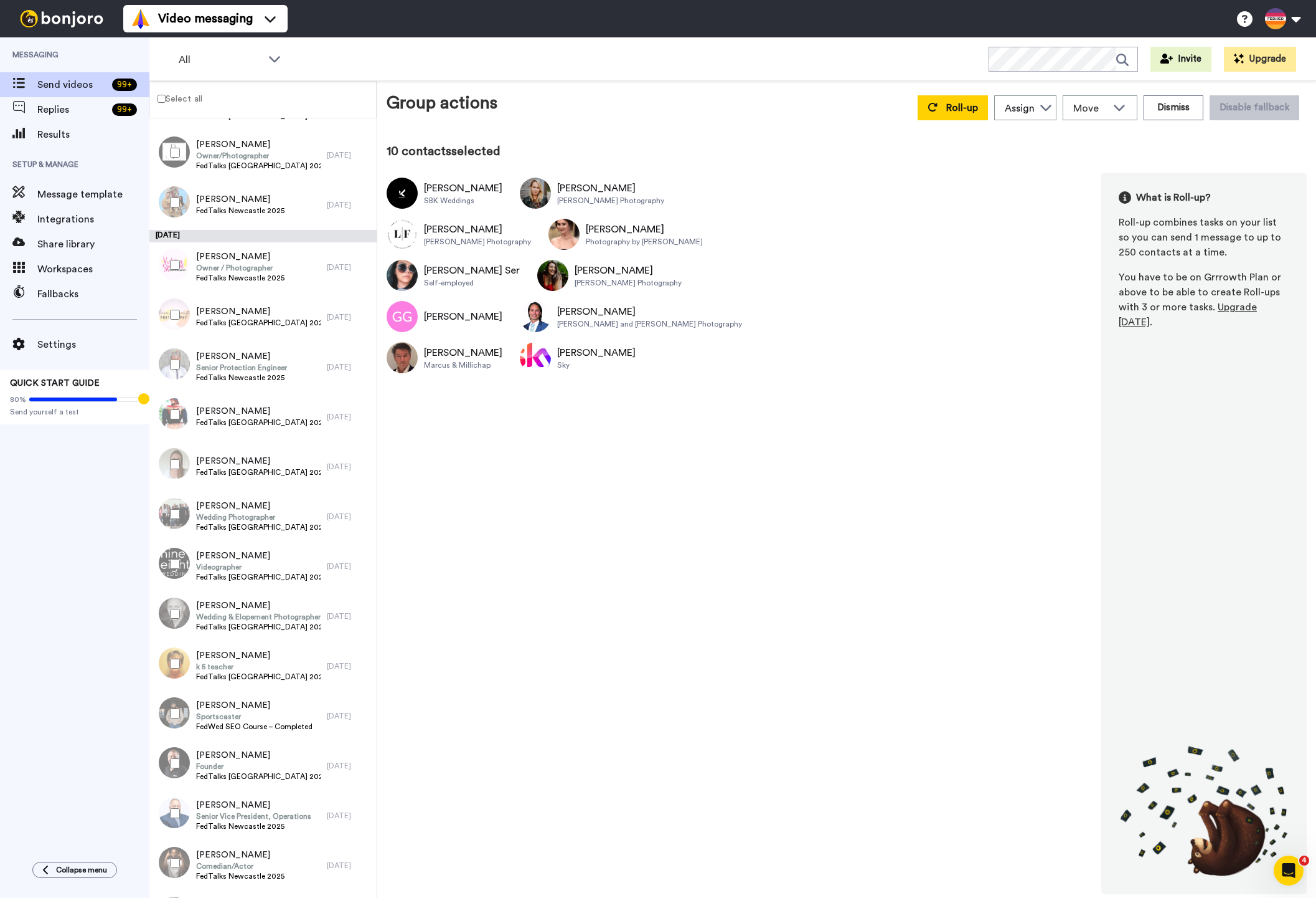
scroll to position [3091, 0]
click at [267, 24] on icon at bounding box center [270, 19] width 20 height 13
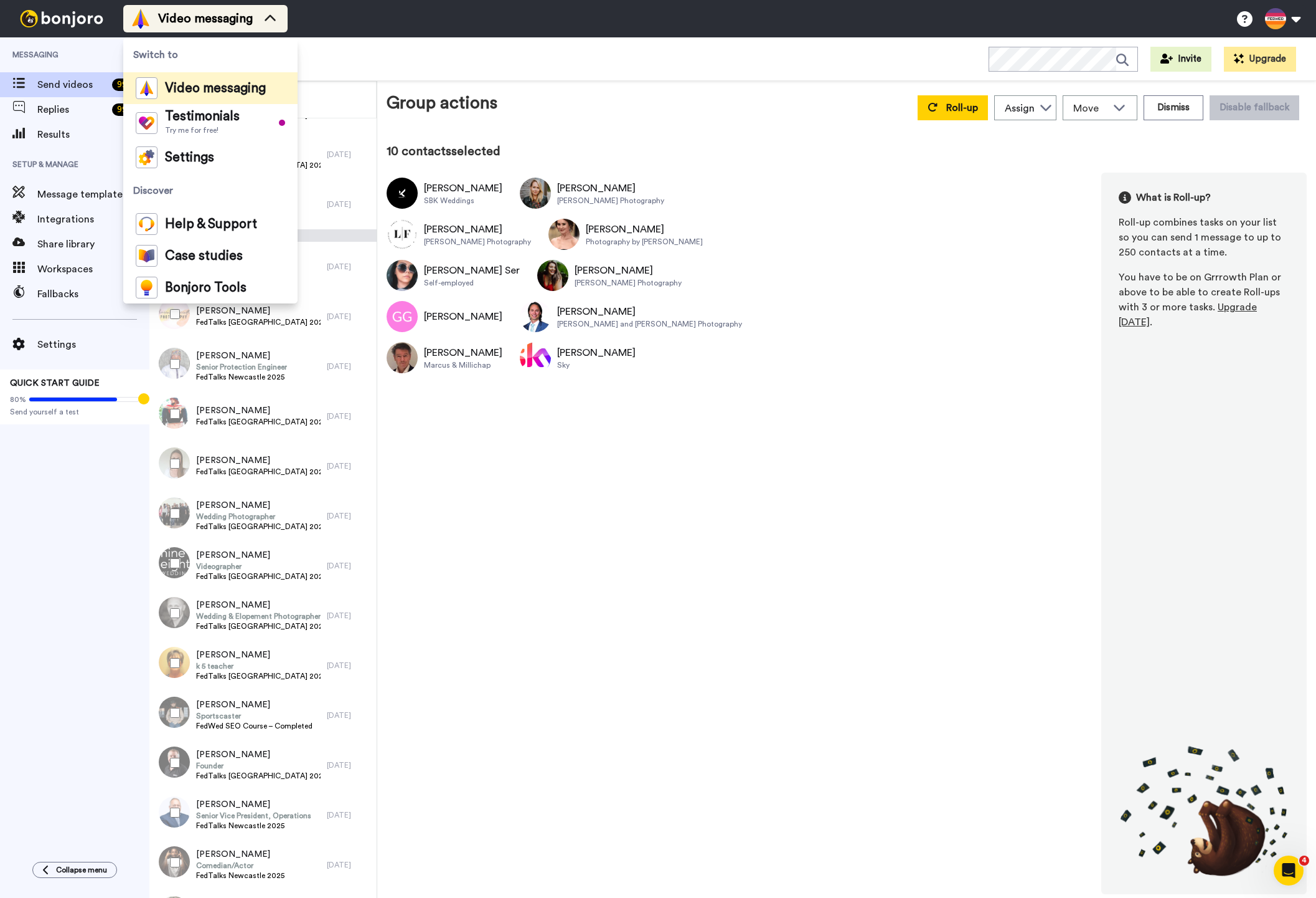
click at [272, 20] on icon at bounding box center [270, 19] width 20 height 13
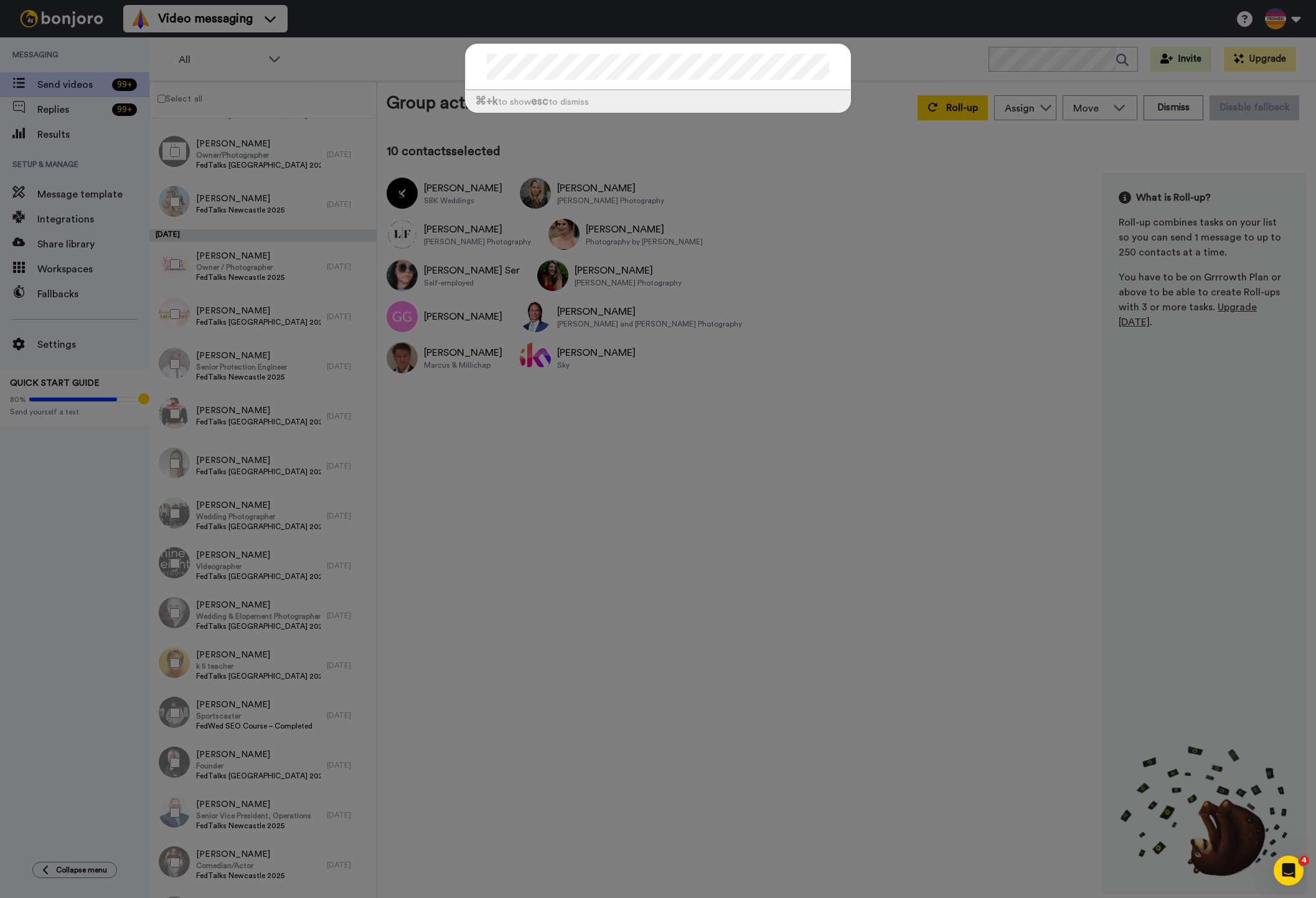
drag, startPoint x: 674, startPoint y: 110, endPoint x: 676, endPoint y: 93, distance: 17.1
click at [674, 108] on div "⌘ +k to show esc to dismiss" at bounding box center [658, 101] width 385 height 22
click at [675, 83] on div at bounding box center [658, 67] width 385 height 46
click at [471, 66] on div at bounding box center [658, 67] width 385 height 46
click at [701, 657] on div "⌘ +k to show esc to dismiss" at bounding box center [658, 449] width 1316 height 898
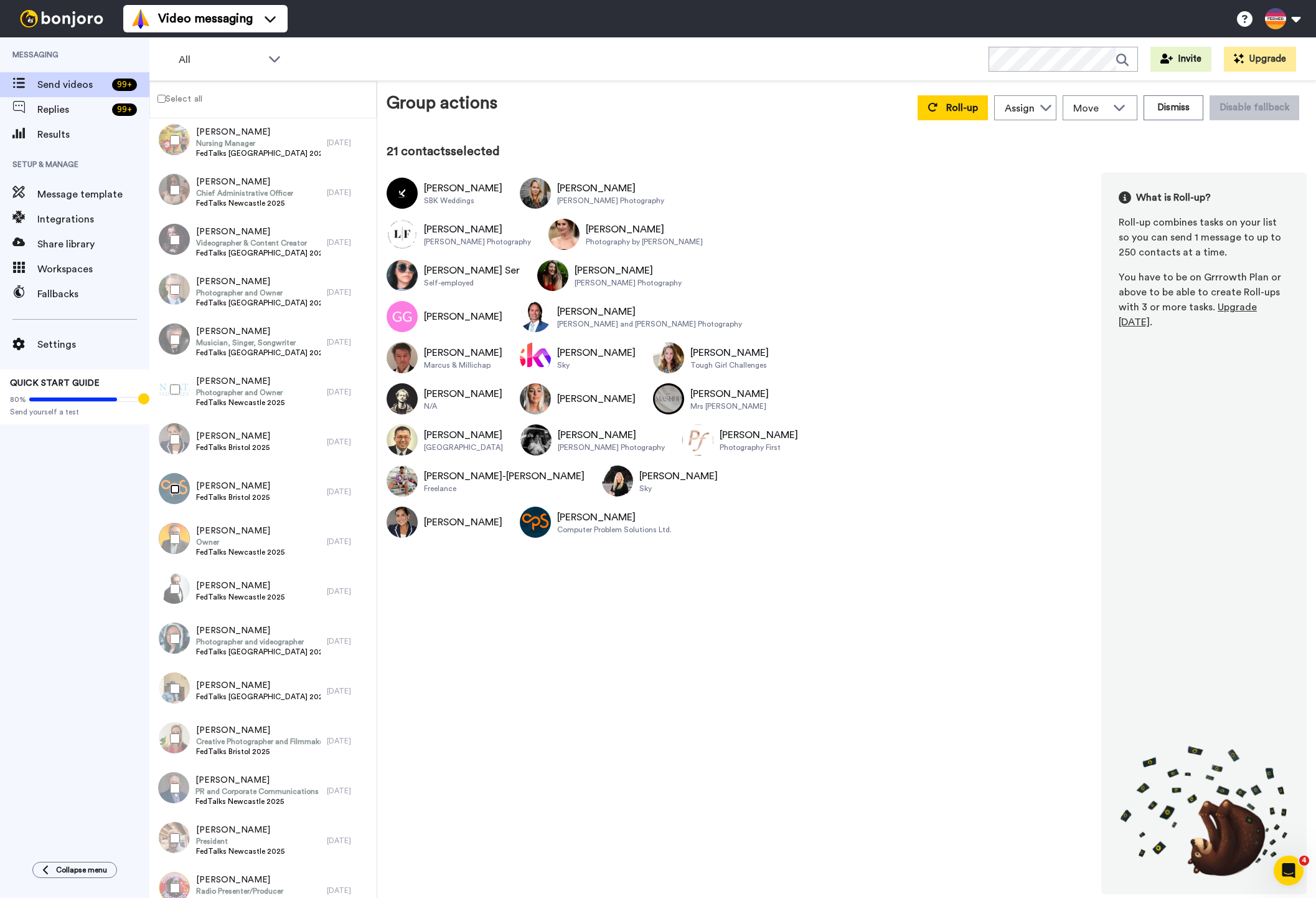
scroll to position [5378, 0]
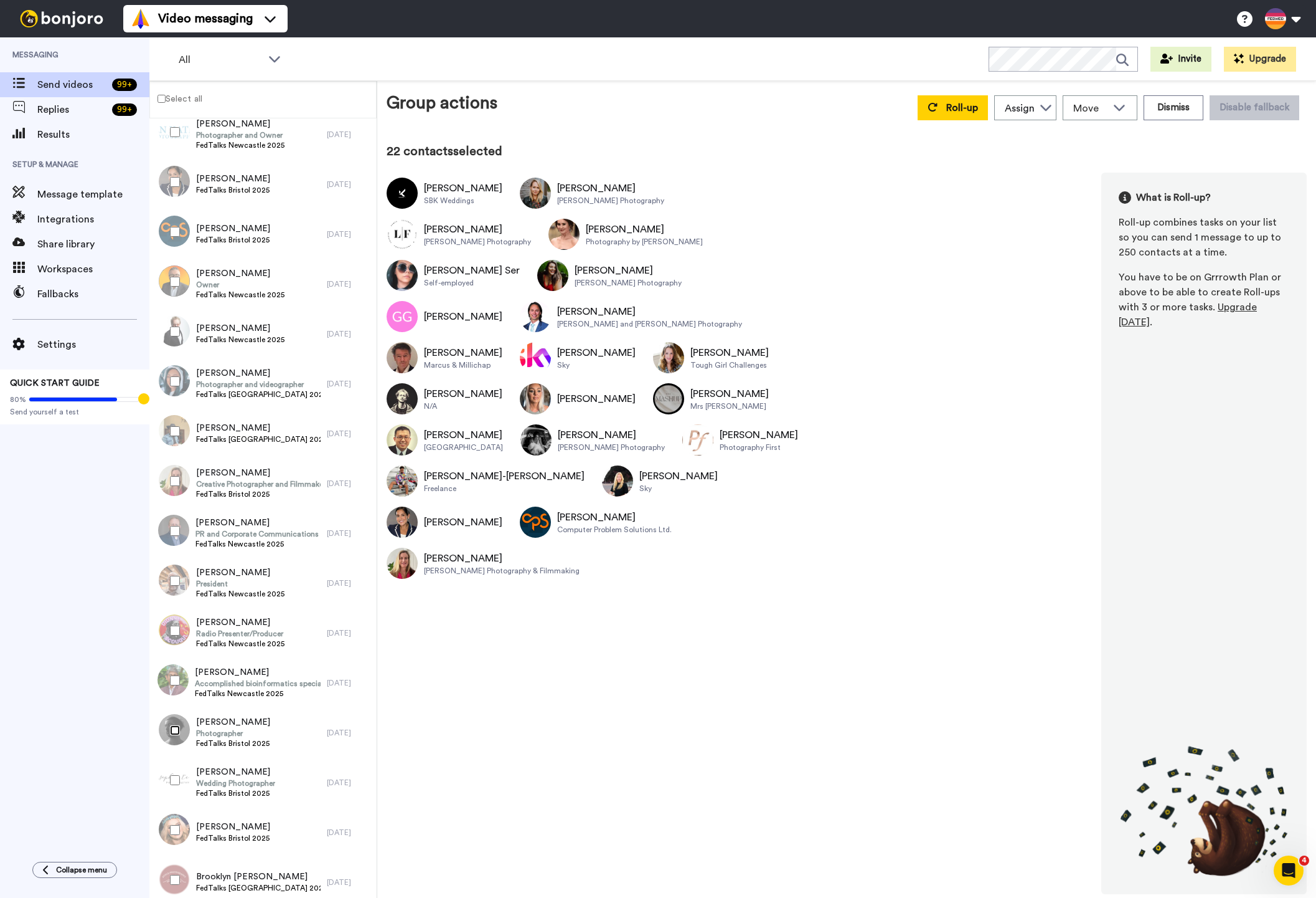
click at [176, 724] on div at bounding box center [172, 729] width 45 height 44
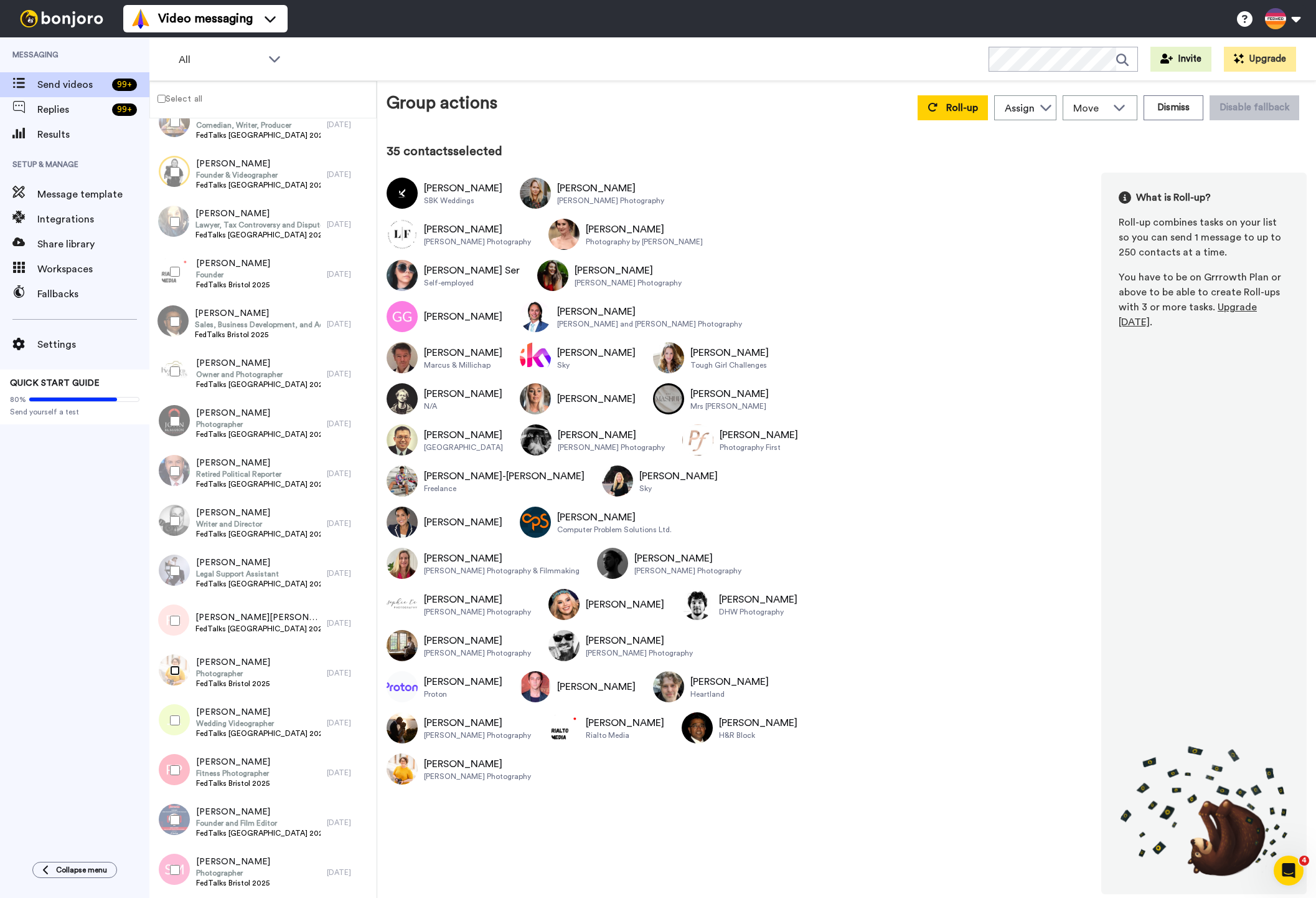
scroll to position [7805, 0]
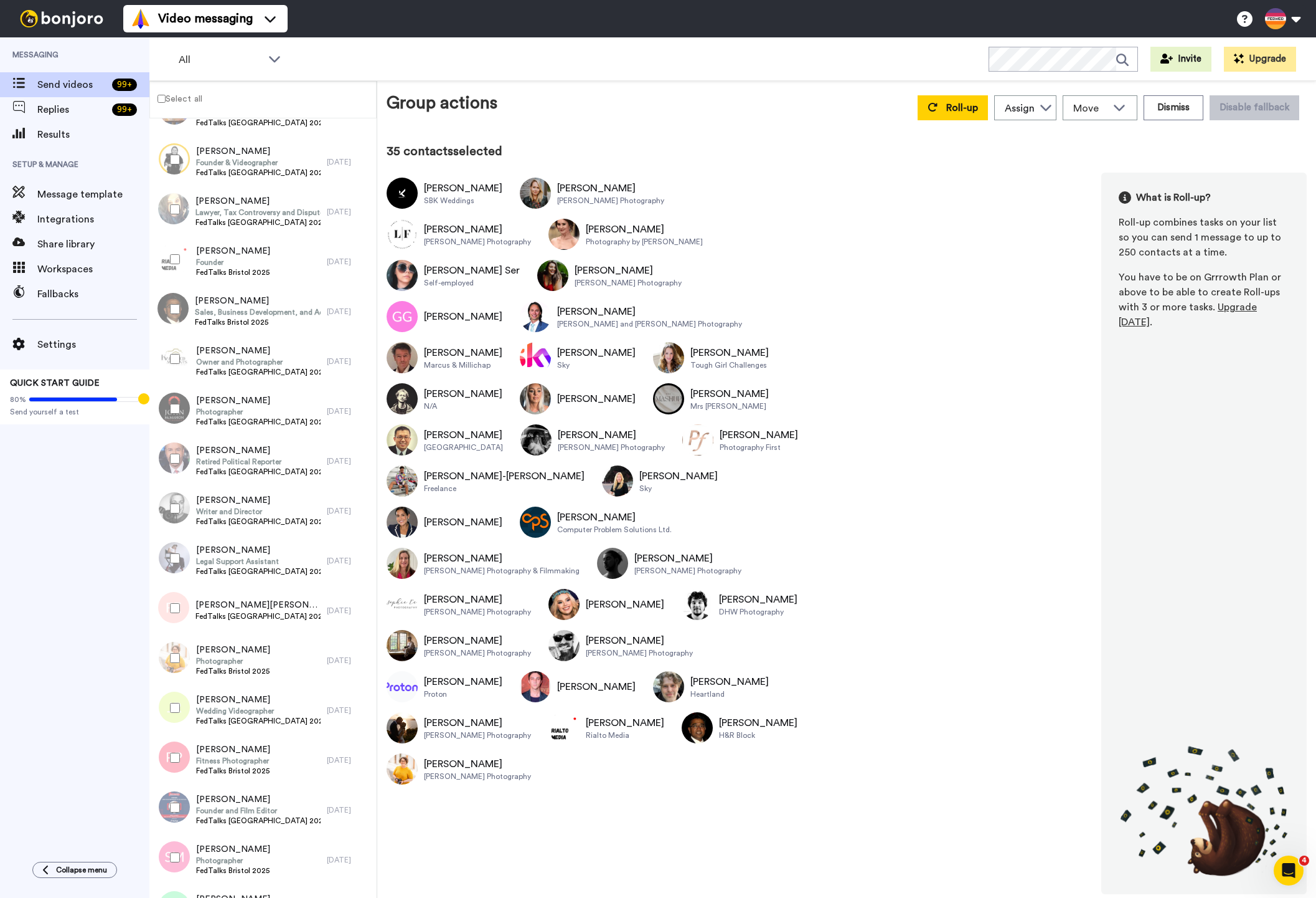
click at [173, 751] on div at bounding box center [172, 757] width 45 height 44
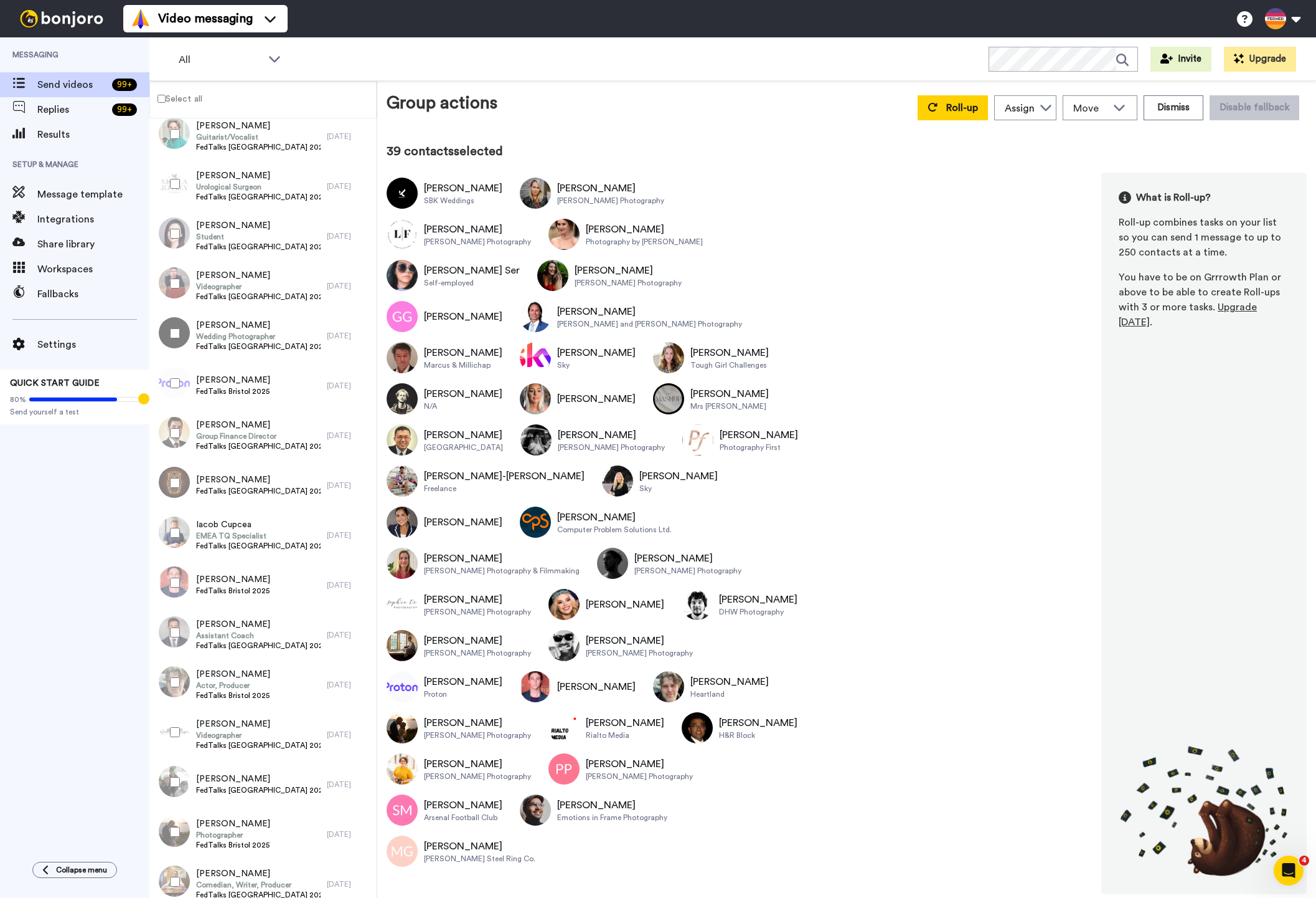
scroll to position [7026, 0]
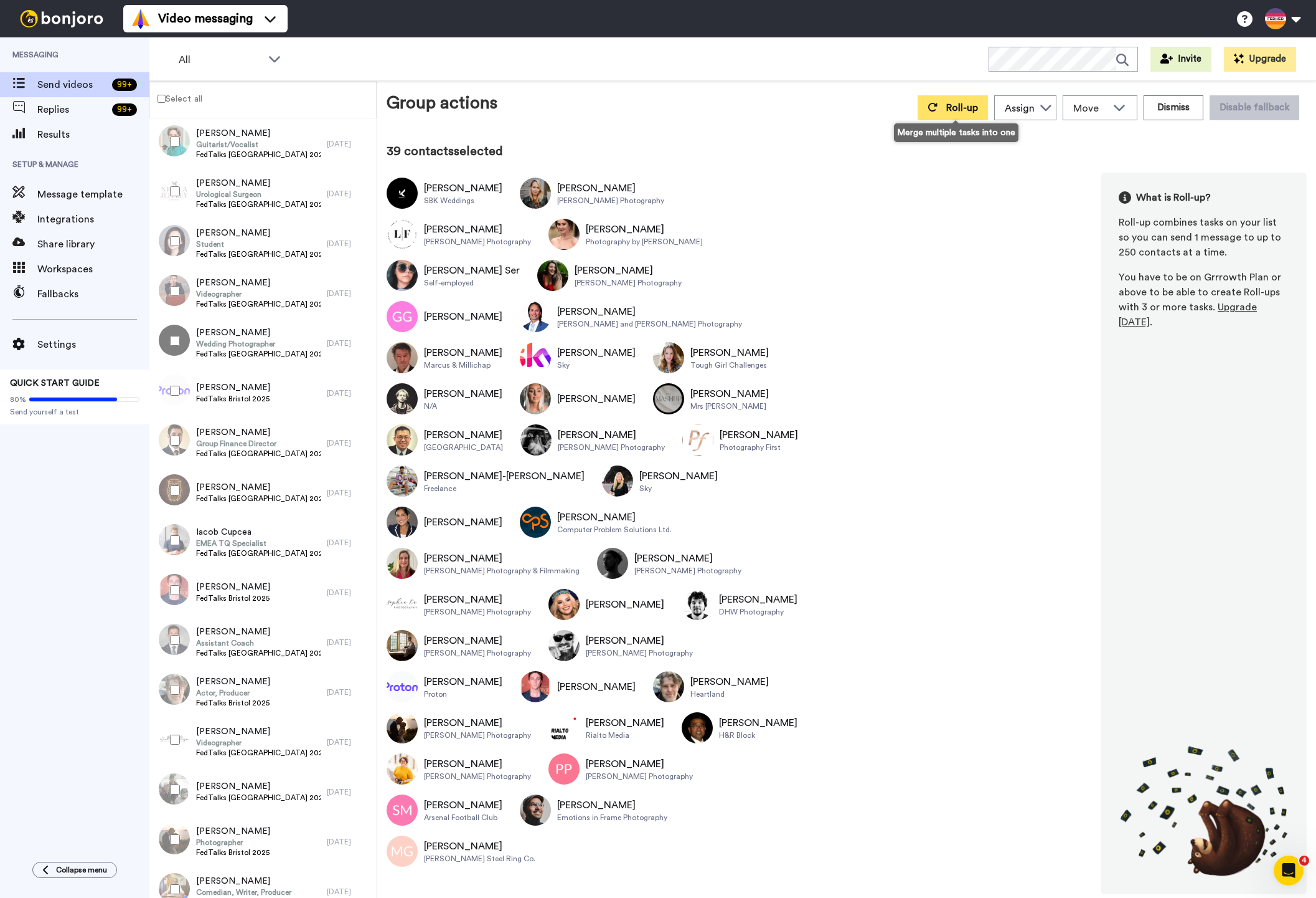
click at [953, 108] on span "Roll-up" at bounding box center [962, 108] width 32 height 10
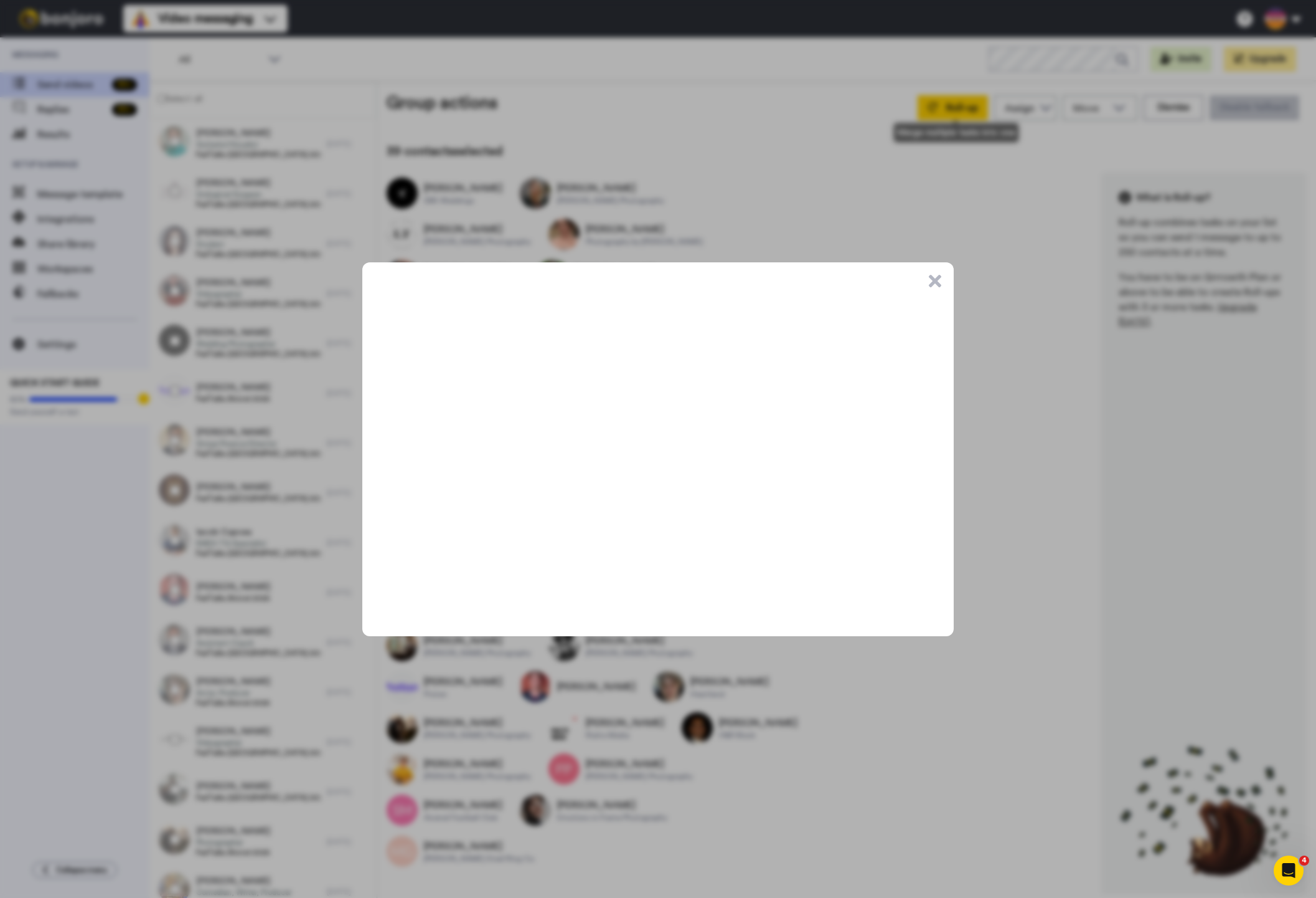
click at [938, 282] on button ".cls-1{stroke-width:0px;}" at bounding box center [936, 281] width 13 height 13
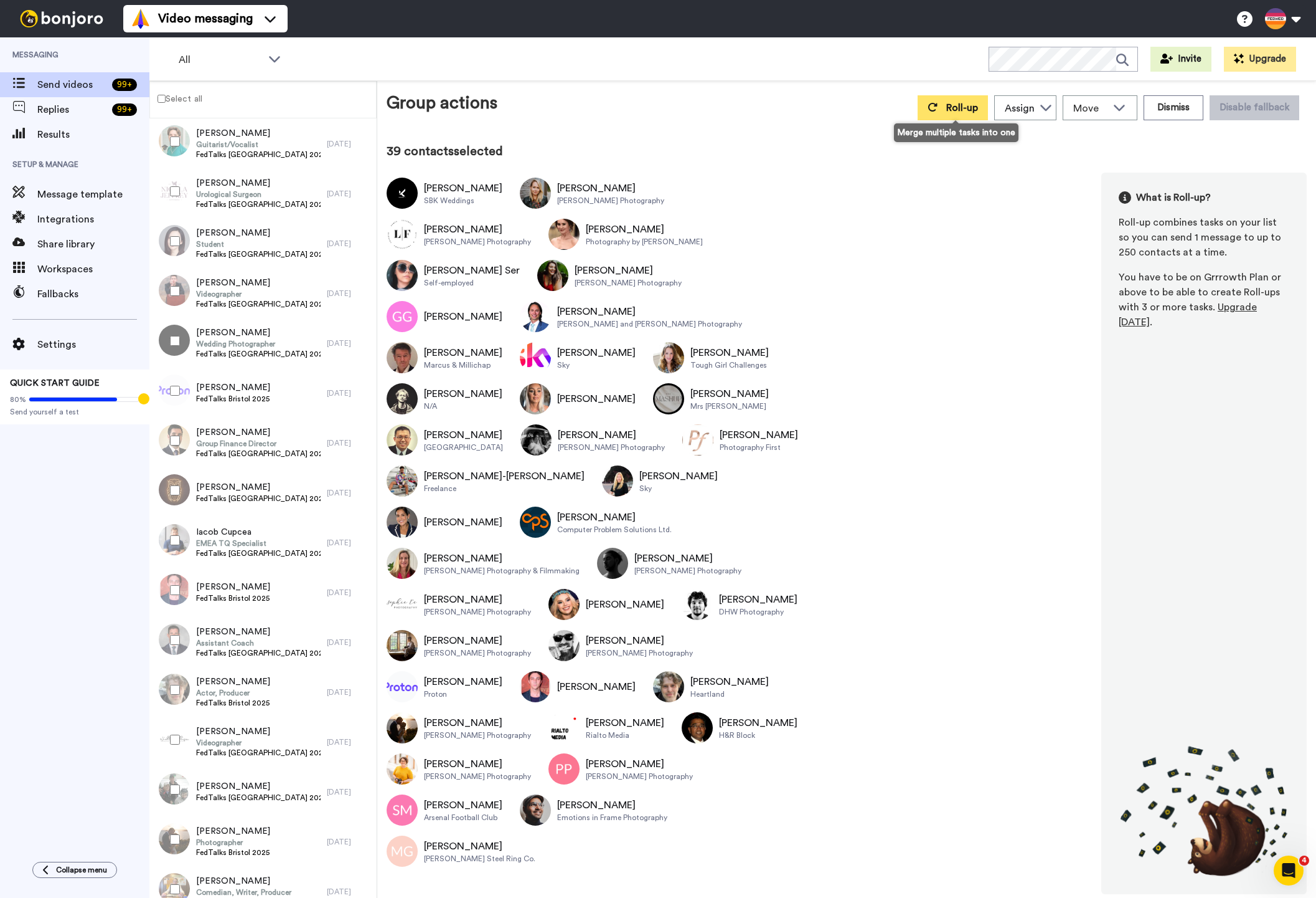
click at [957, 110] on span "Roll-up" at bounding box center [962, 108] width 32 height 10
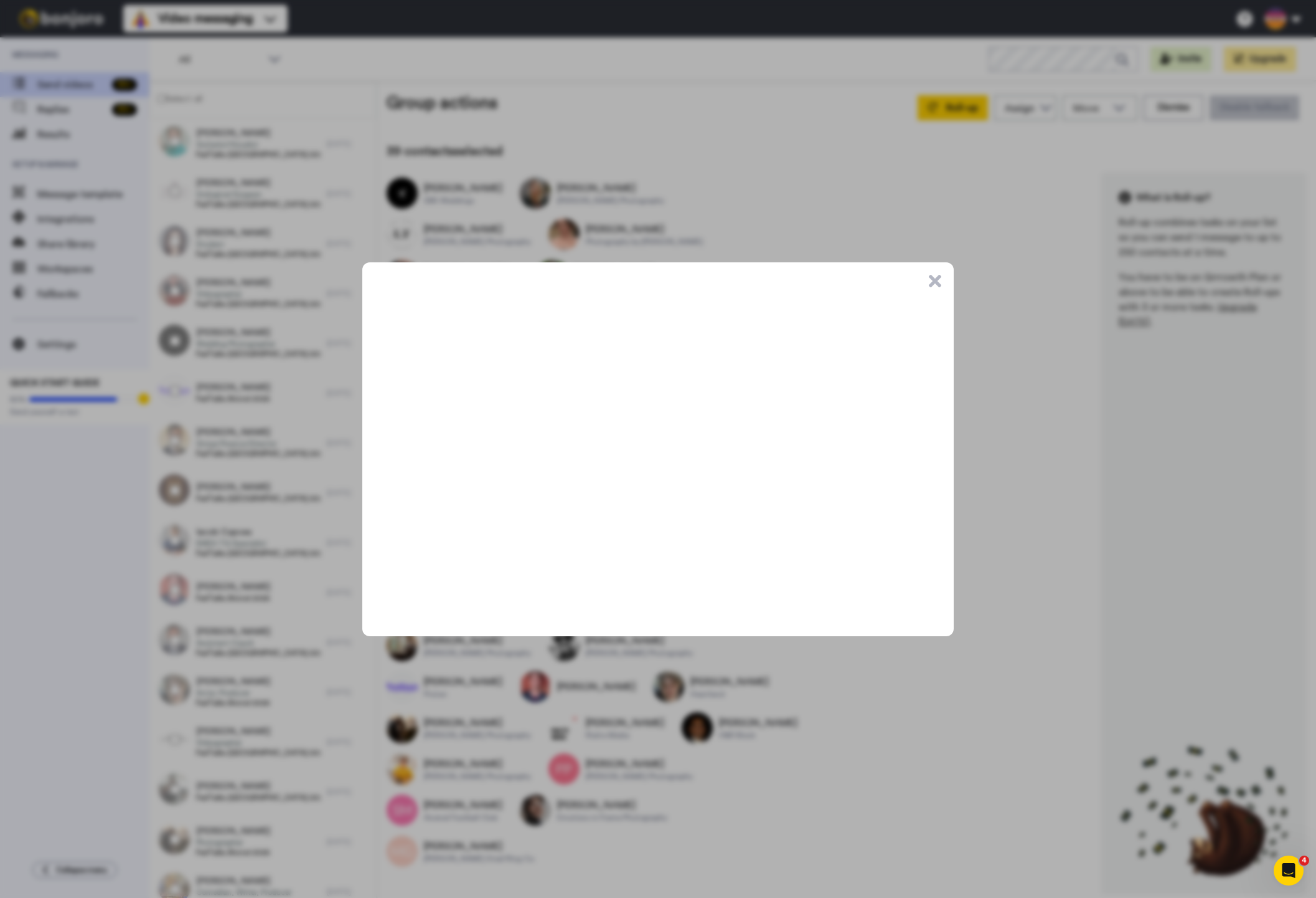
click at [938, 278] on button ".cls-1{stroke-width:0px;}" at bounding box center [936, 281] width 13 height 13
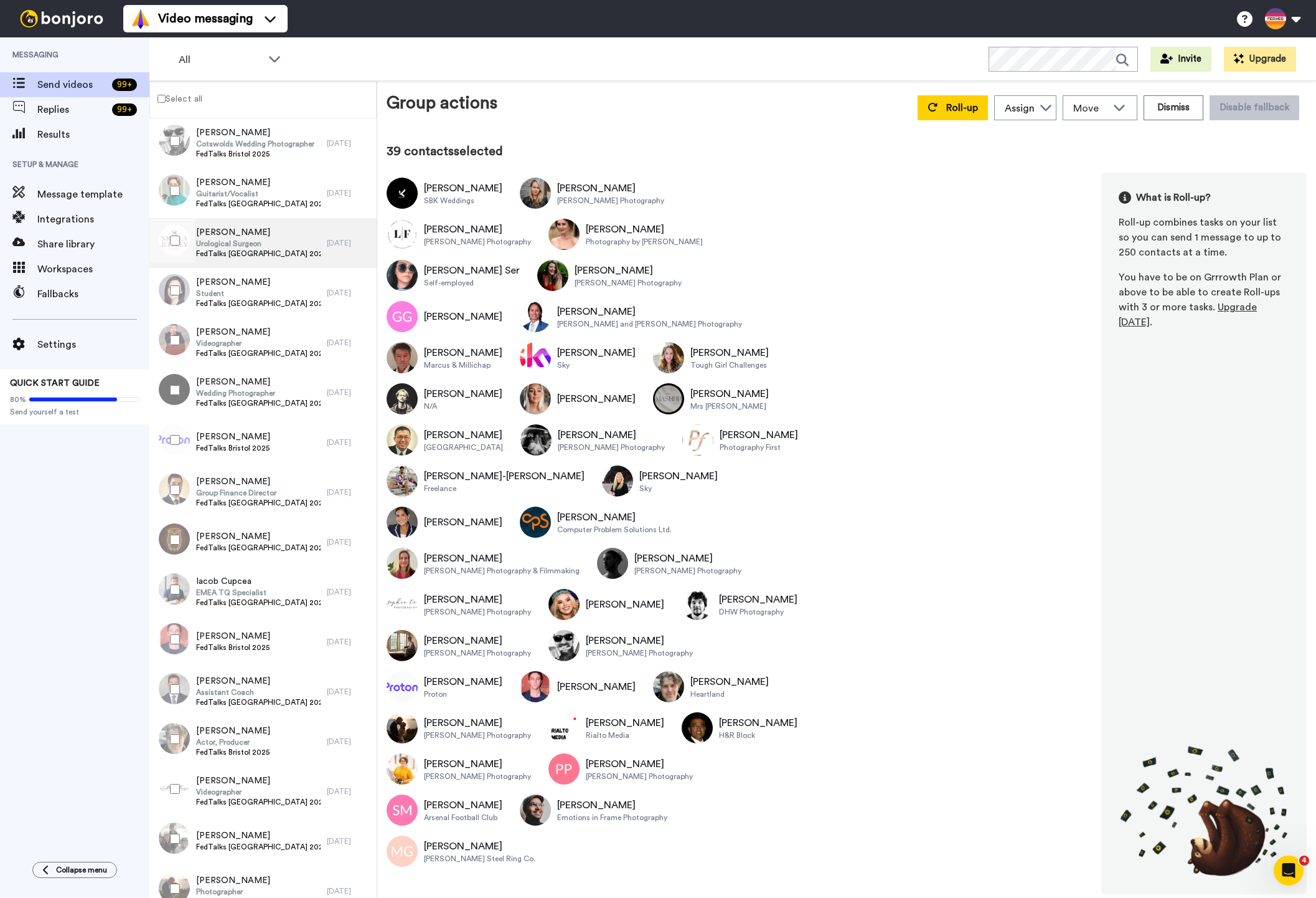
scroll to position [6966, 0]
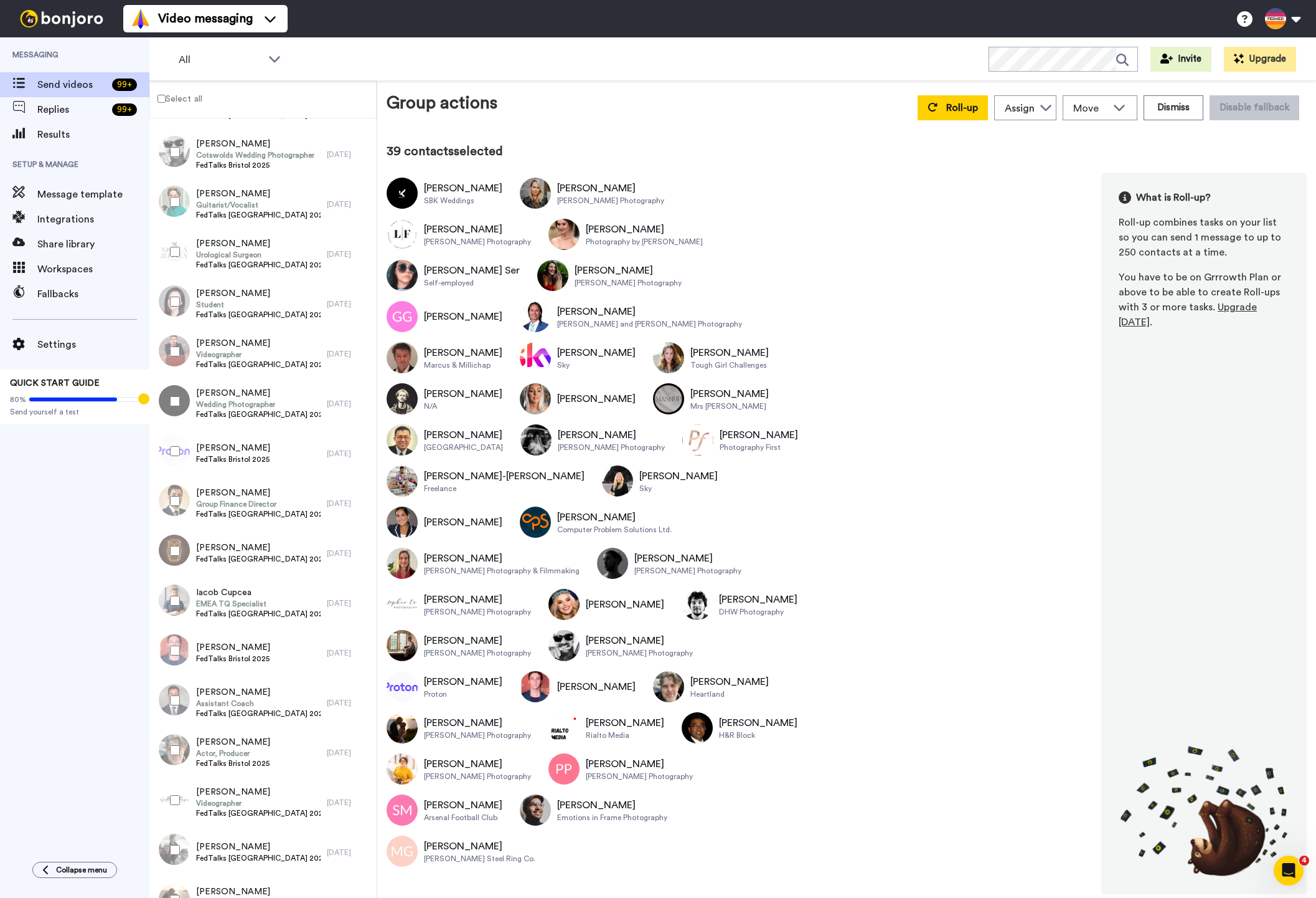
drag, startPoint x: 595, startPoint y: 522, endPoint x: 665, endPoint y: 520, distance: 70.0
click at [671, 519] on div "[PERSON_NAME] SBK Weddings [PERSON_NAME] Adby [PERSON_NAME] Adby Photography [P…" at bounding box center [596, 521] width 418 height 699
copy div "[PERSON_NAME]"
drag, startPoint x: 626, startPoint y: 524, endPoint x: 563, endPoint y: 528, distance: 63.1
click at [626, 597] on div "[PERSON_NAME]" at bounding box center [625, 604] width 78 height 15
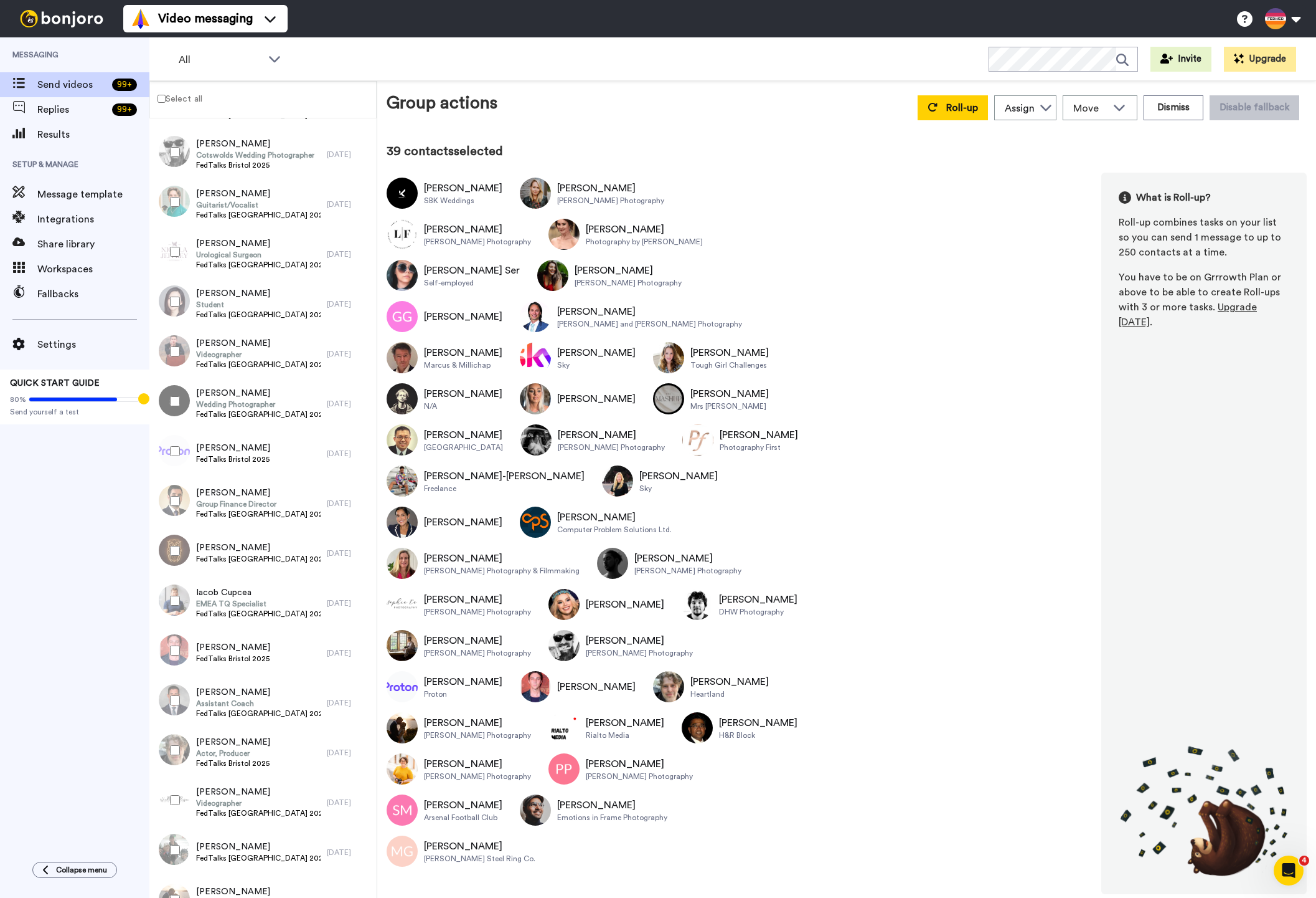
click at [562, 589] on img at bounding box center [564, 604] width 31 height 31
click at [619, 597] on div "[PERSON_NAME]" at bounding box center [625, 604] width 78 height 15
click at [618, 597] on div "[PERSON_NAME]" at bounding box center [625, 604] width 78 height 15
click at [580, 589] on img at bounding box center [564, 604] width 31 height 31
click at [607, 597] on div "[PERSON_NAME]" at bounding box center [625, 604] width 78 height 15
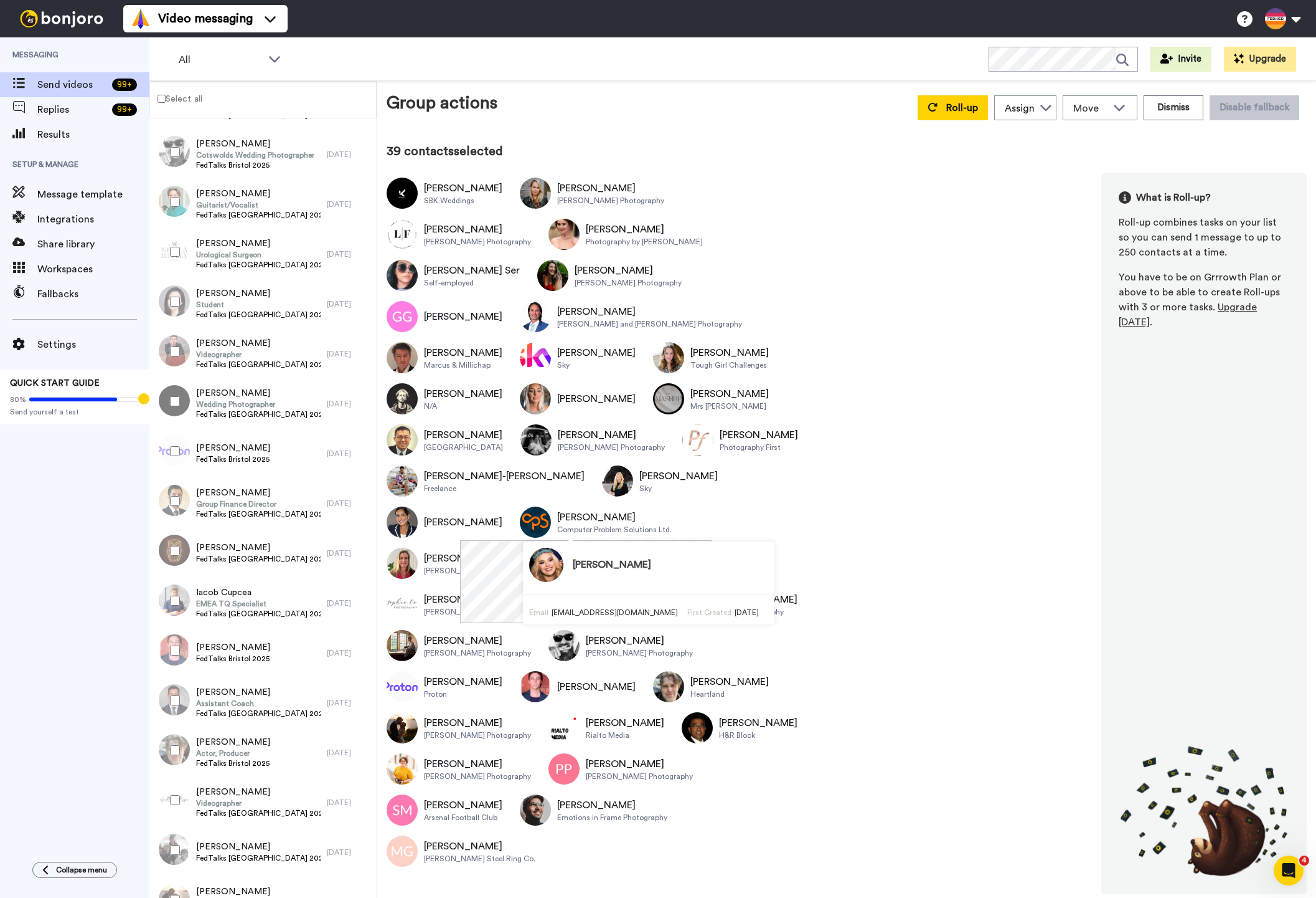
click at [580, 589] on img at bounding box center [564, 604] width 31 height 31
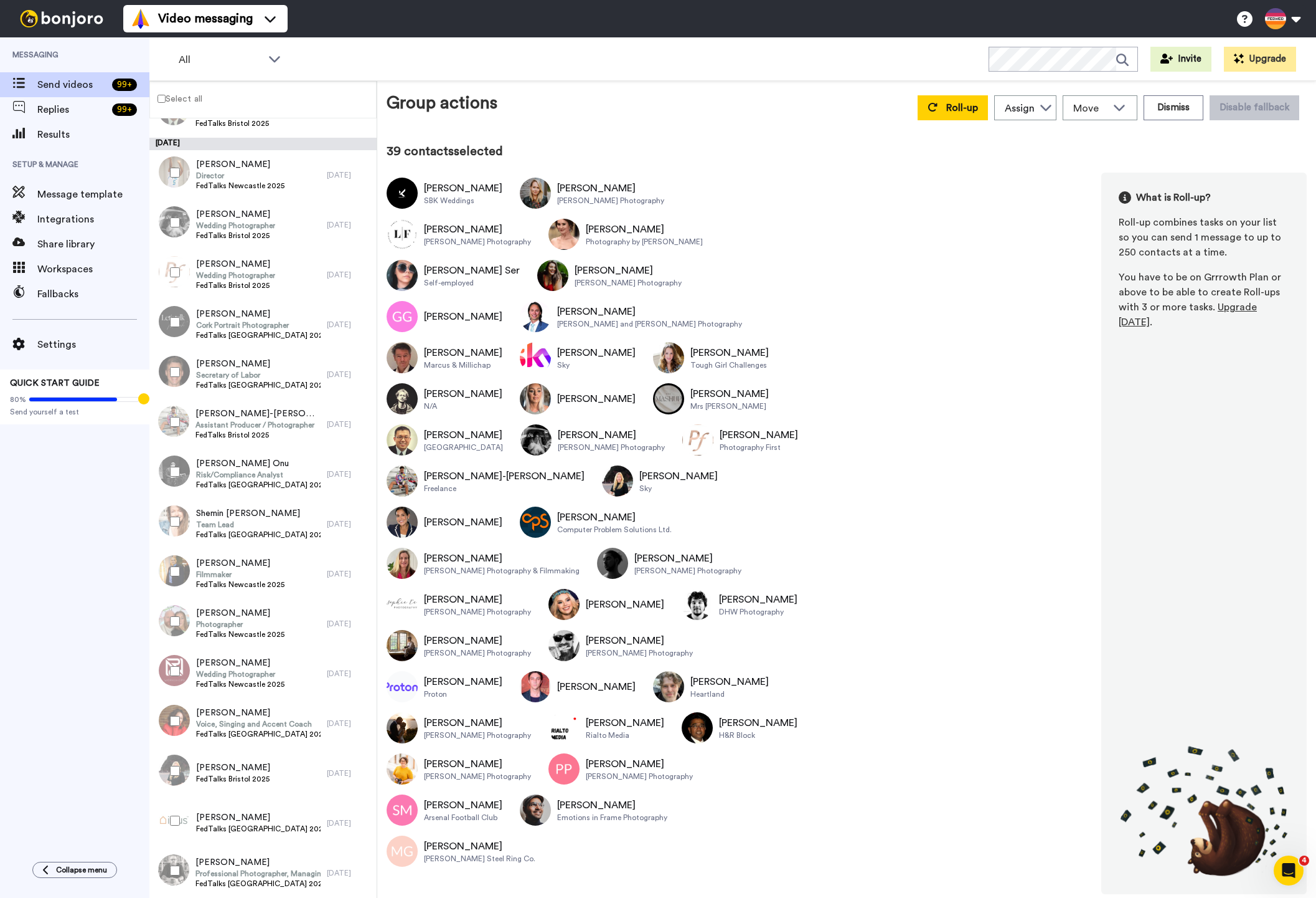
scroll to position [4540, 0]
click at [945, 113] on button "Roll-up" at bounding box center [952, 107] width 70 height 25
